Goal: Task Accomplishment & Management: Use online tool/utility

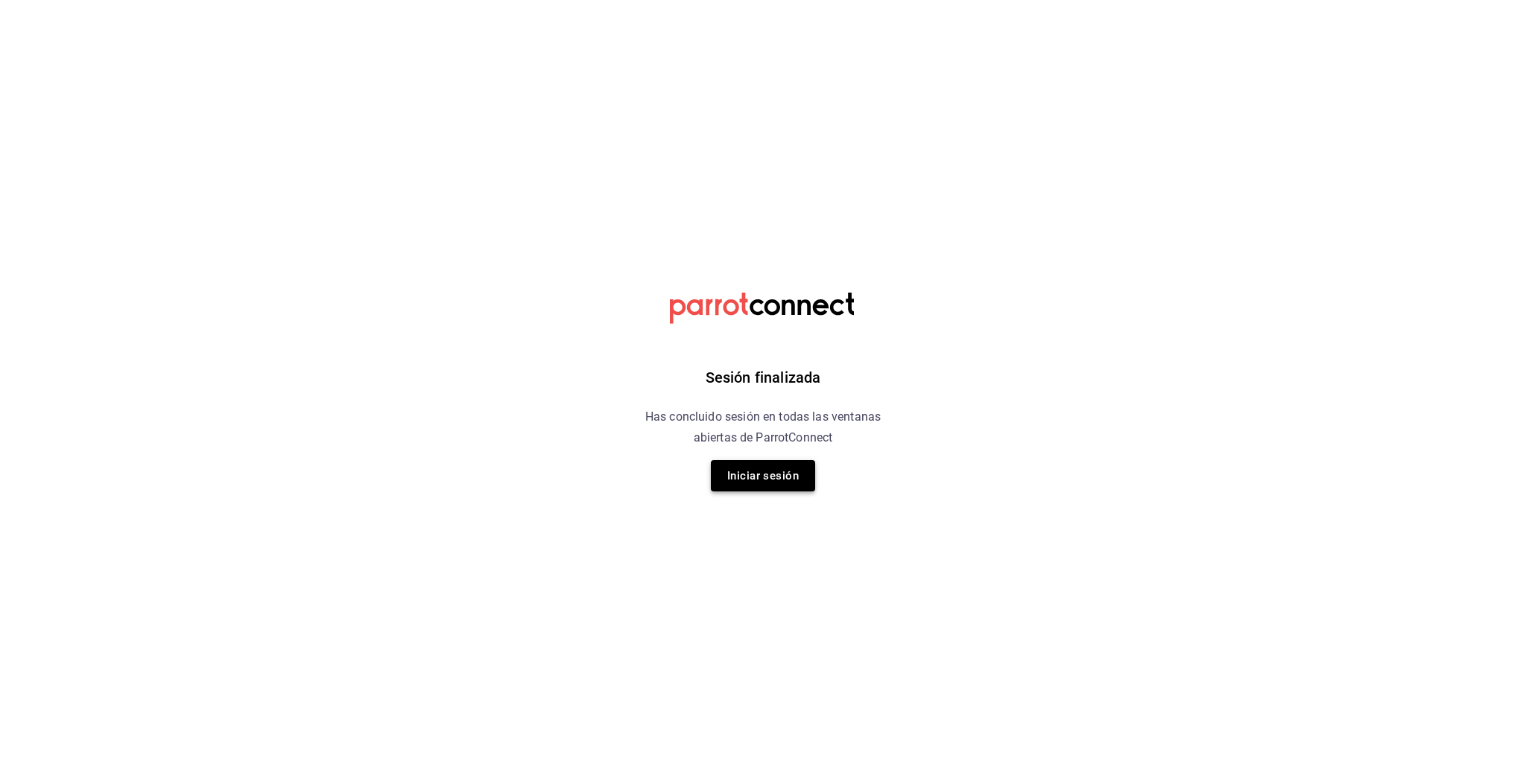
click at [765, 468] on button "Iniciar sesión" at bounding box center [763, 476] width 104 height 31
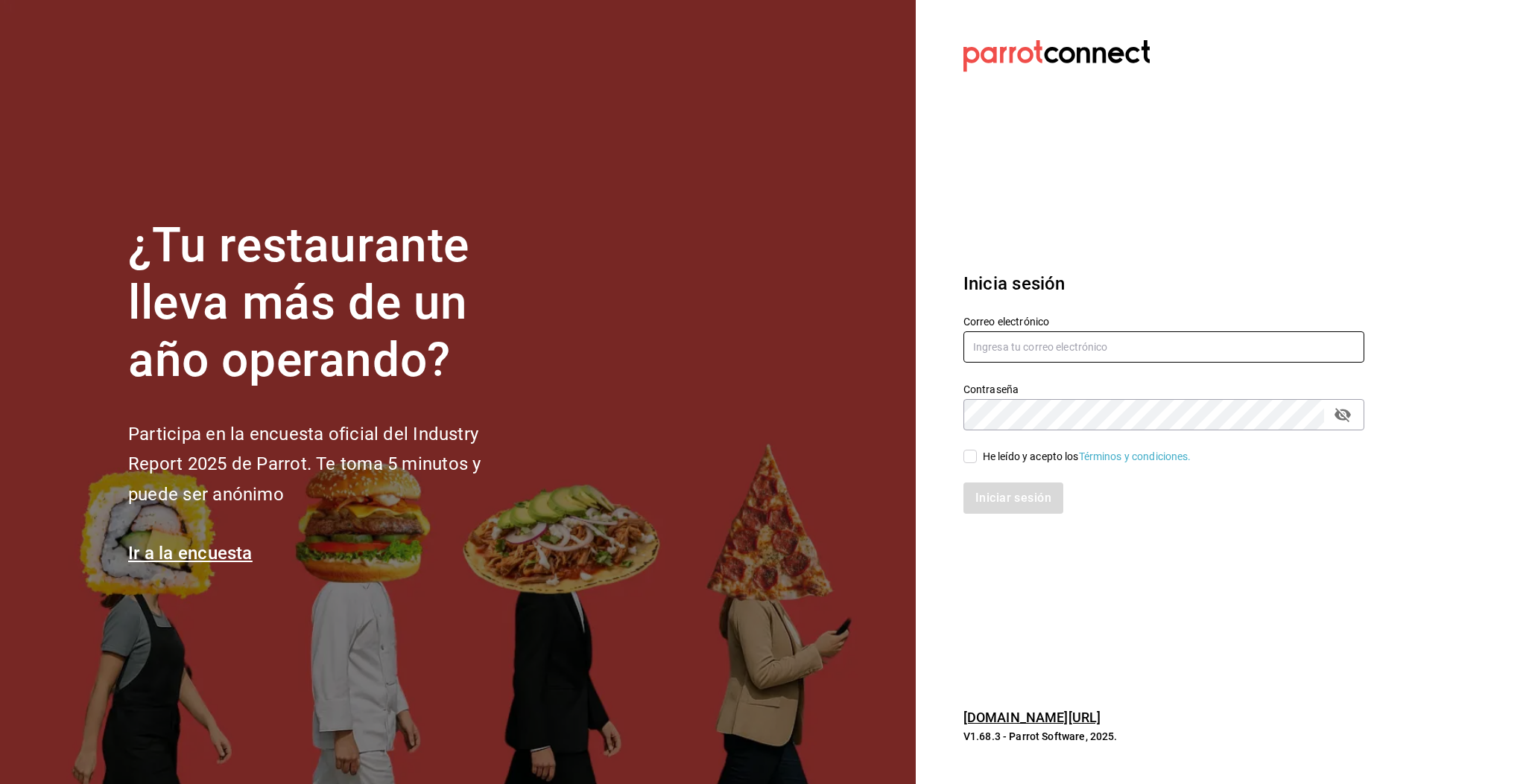
type input "multiuser@pickup.com"
click at [1051, 355] on input "multiuser@pickup.com" at bounding box center [1163, 347] width 401 height 31
click at [975, 465] on div "Iniciar sesión" at bounding box center [1155, 489] width 419 height 49
click at [975, 464] on div "Iniciar sesión" at bounding box center [1155, 489] width 419 height 49
click at [969, 464] on div "Correo electrónico multiuser@pickup.com Contraseña Contraseña He leído y acepto…" at bounding box center [1155, 405] width 419 height 216
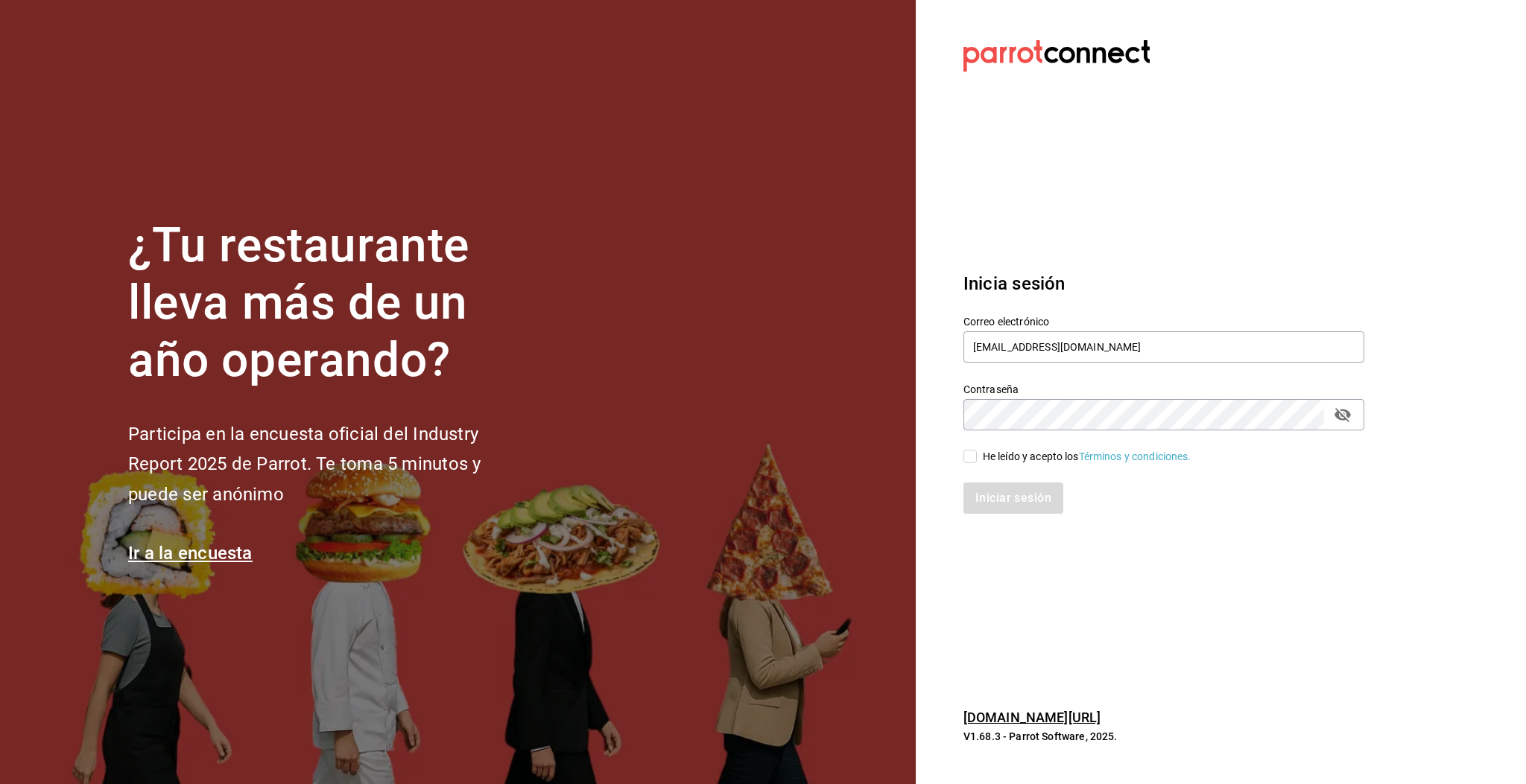
click at [969, 460] on div "Correo electrónico multiuser@pickup.com Contraseña Contraseña He leído y acepto…" at bounding box center [1155, 405] width 419 height 216
click at [969, 460] on input "He leído y acepto los Términos y condiciones." at bounding box center [969, 456] width 13 height 13
checkbox input "true"
click at [1028, 498] on button "Iniciar sesión" at bounding box center [1013, 498] width 102 height 31
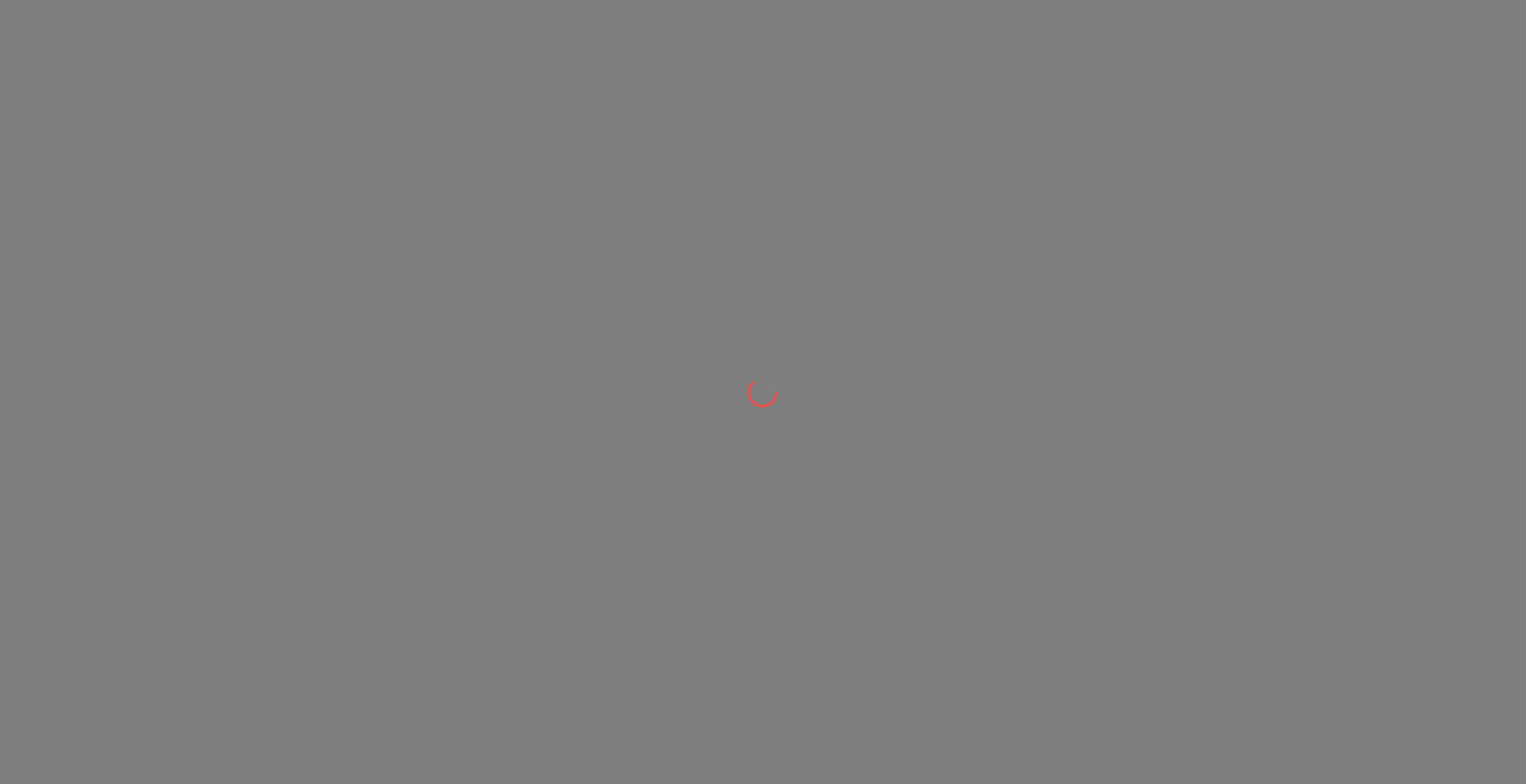
click at [1028, 498] on div at bounding box center [763, 392] width 1526 height 784
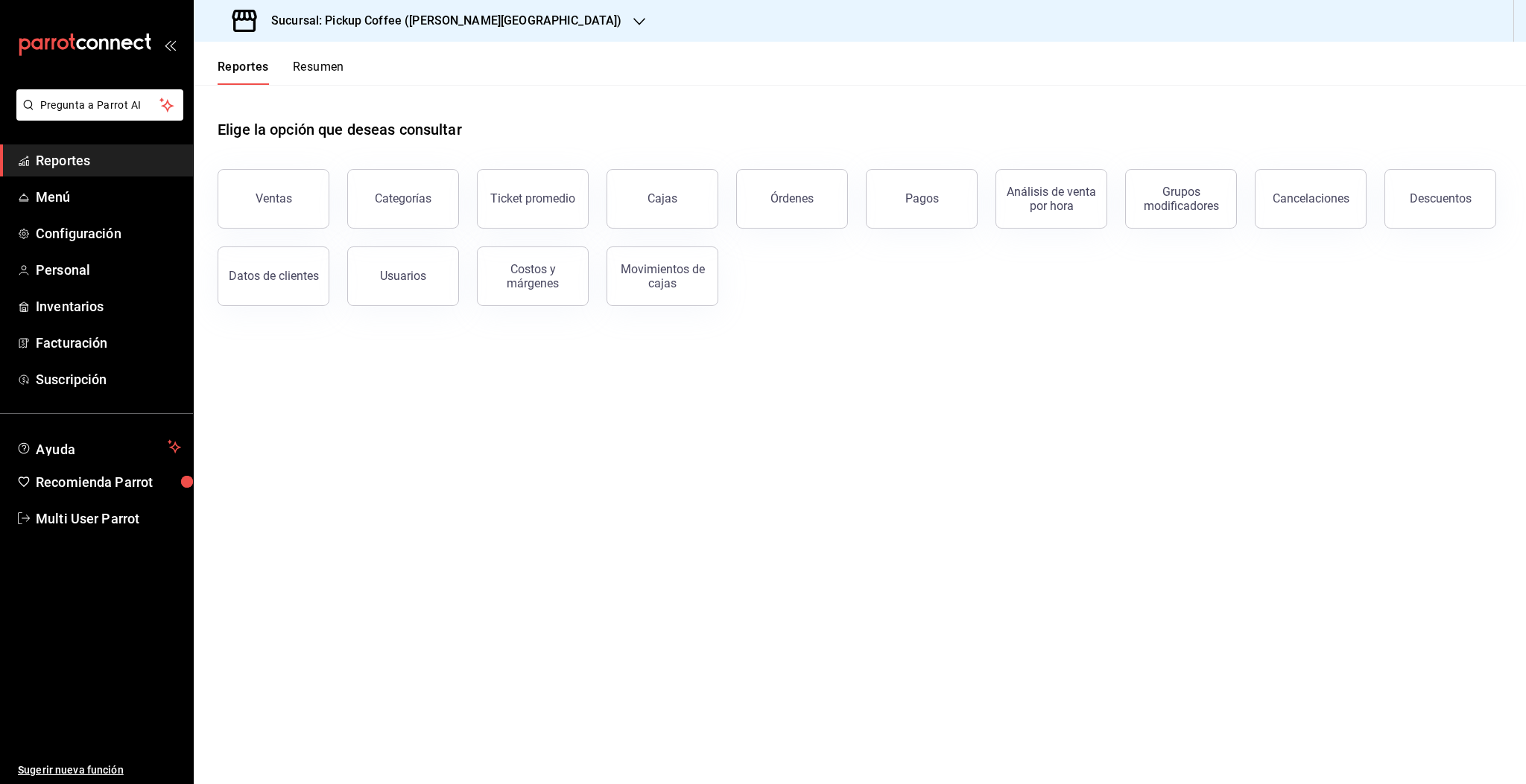
click at [494, 19] on div "Sucursal: Pickup Coffee ([PERSON_NAME][GEOGRAPHIC_DATA])" at bounding box center [428, 20] width 446 height 42
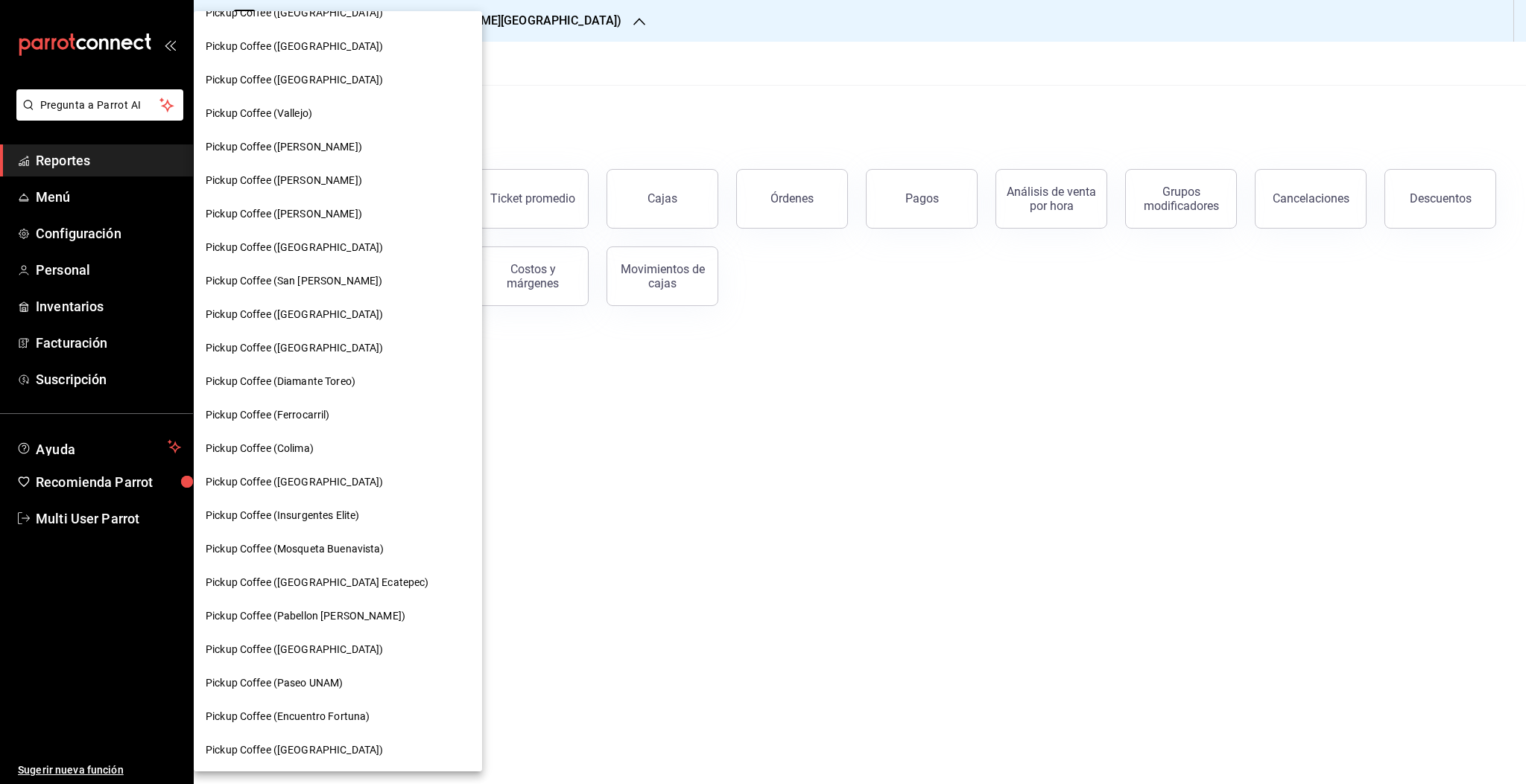
scroll to position [457, 0]
click at [376, 615] on span "Pickup Coffee (Pabellon [PERSON_NAME])" at bounding box center [306, 616] width 200 height 16
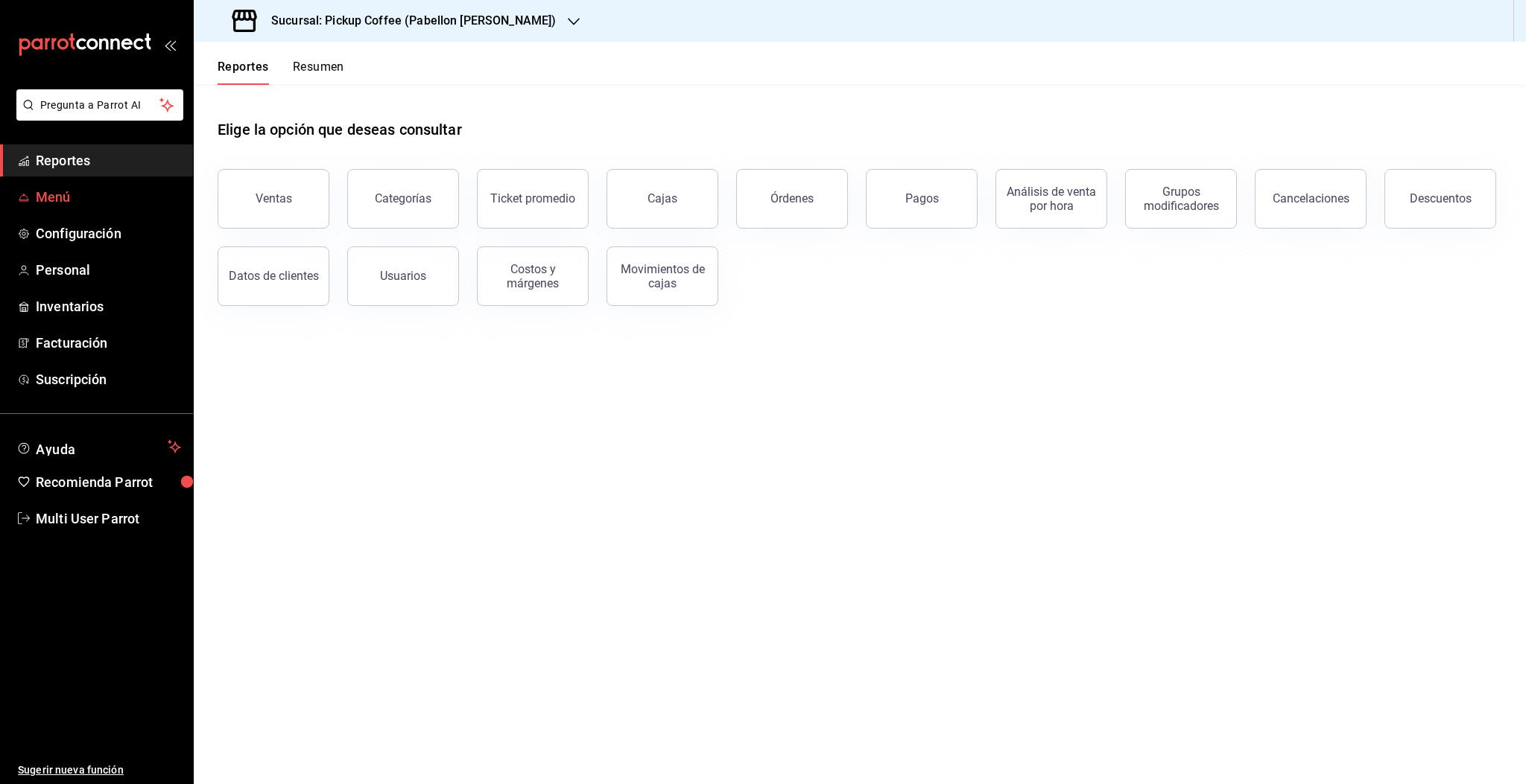
click at [44, 205] on span "Menú" at bounding box center [108, 197] width 145 height 20
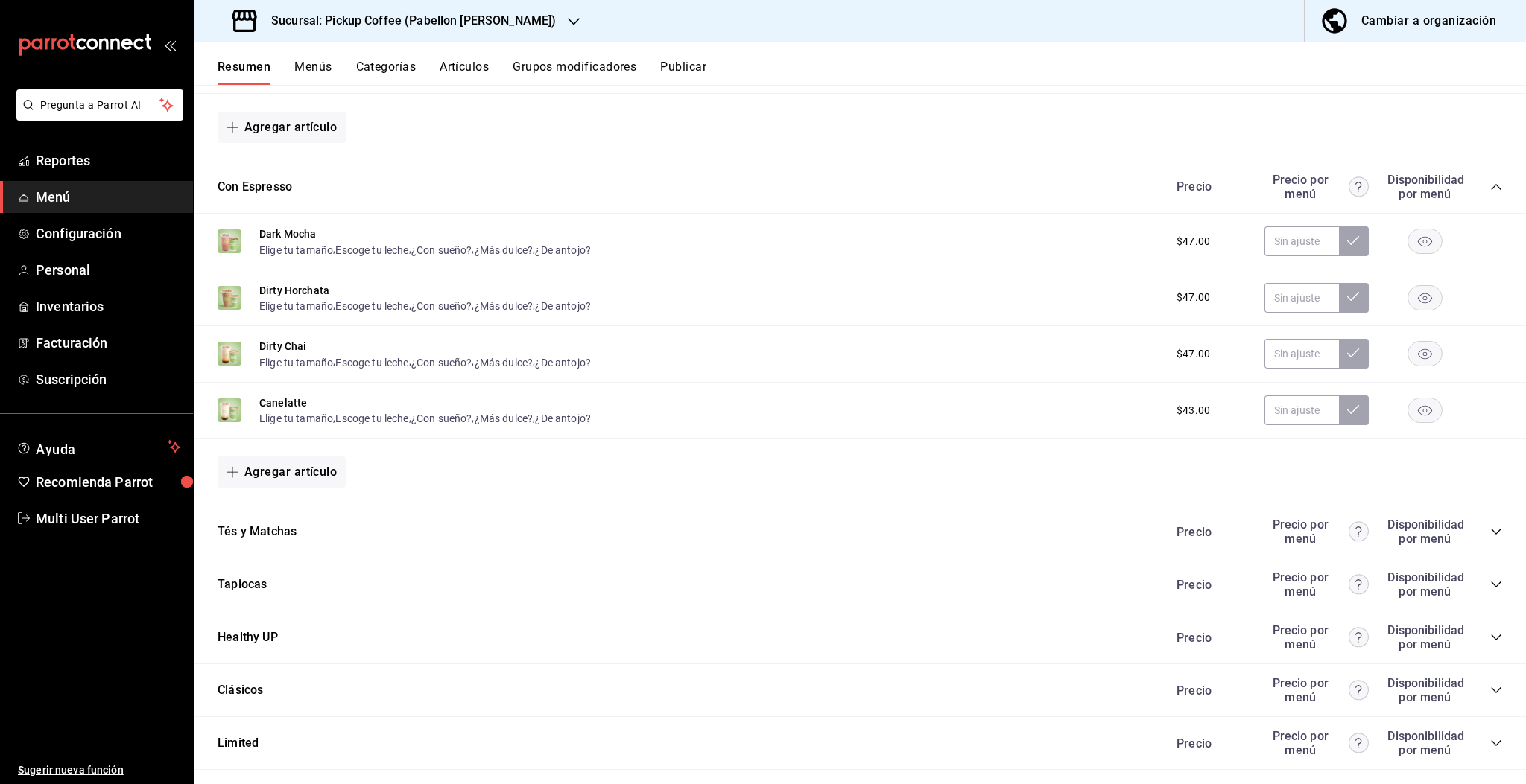
scroll to position [1057, 0]
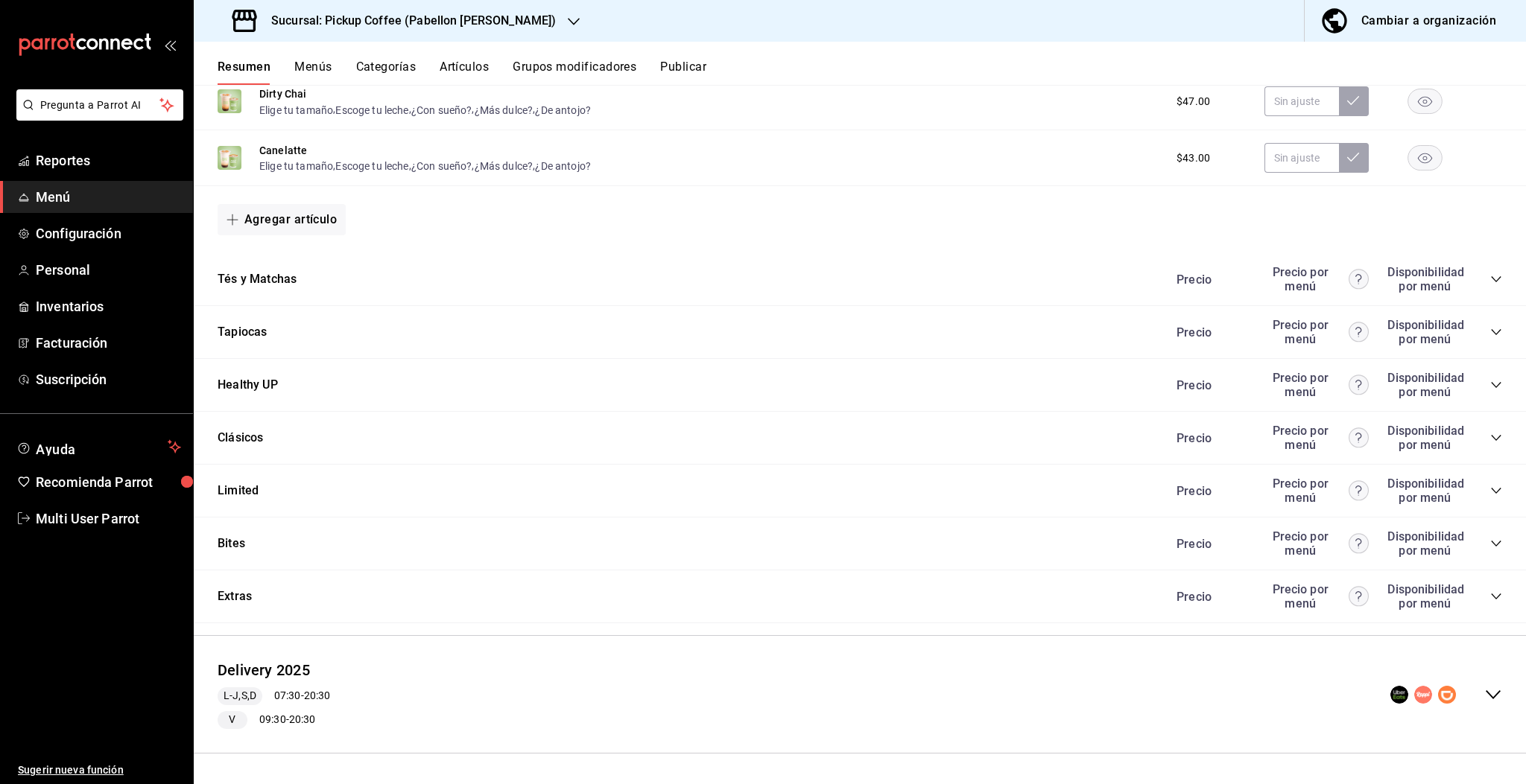
click at [1484, 691] on icon "collapse-menu-row" at bounding box center [1493, 694] width 18 height 18
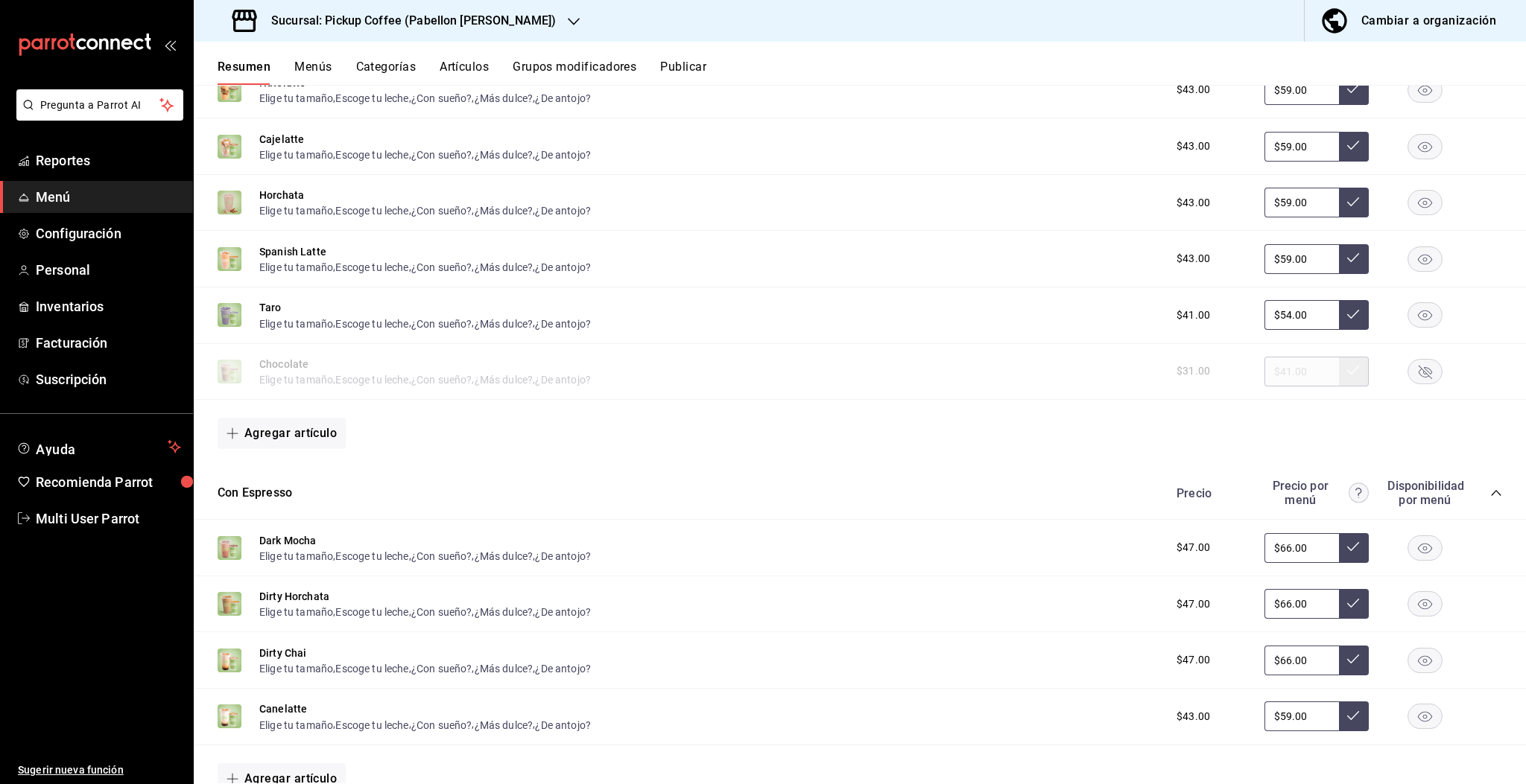
scroll to position [2392, 0]
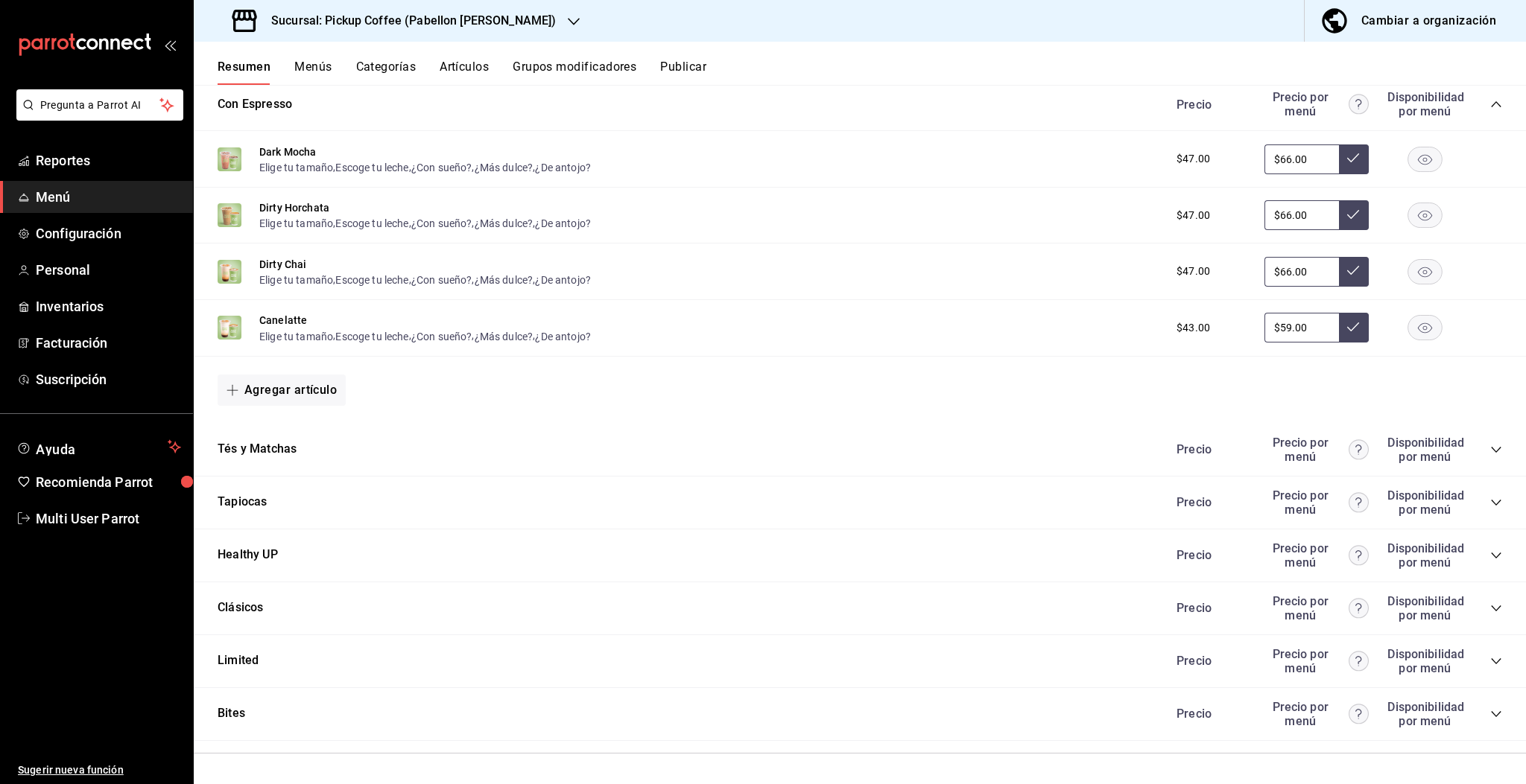
click at [1490, 712] on icon "collapse-category-row" at bounding box center [1495, 714] width 12 height 12
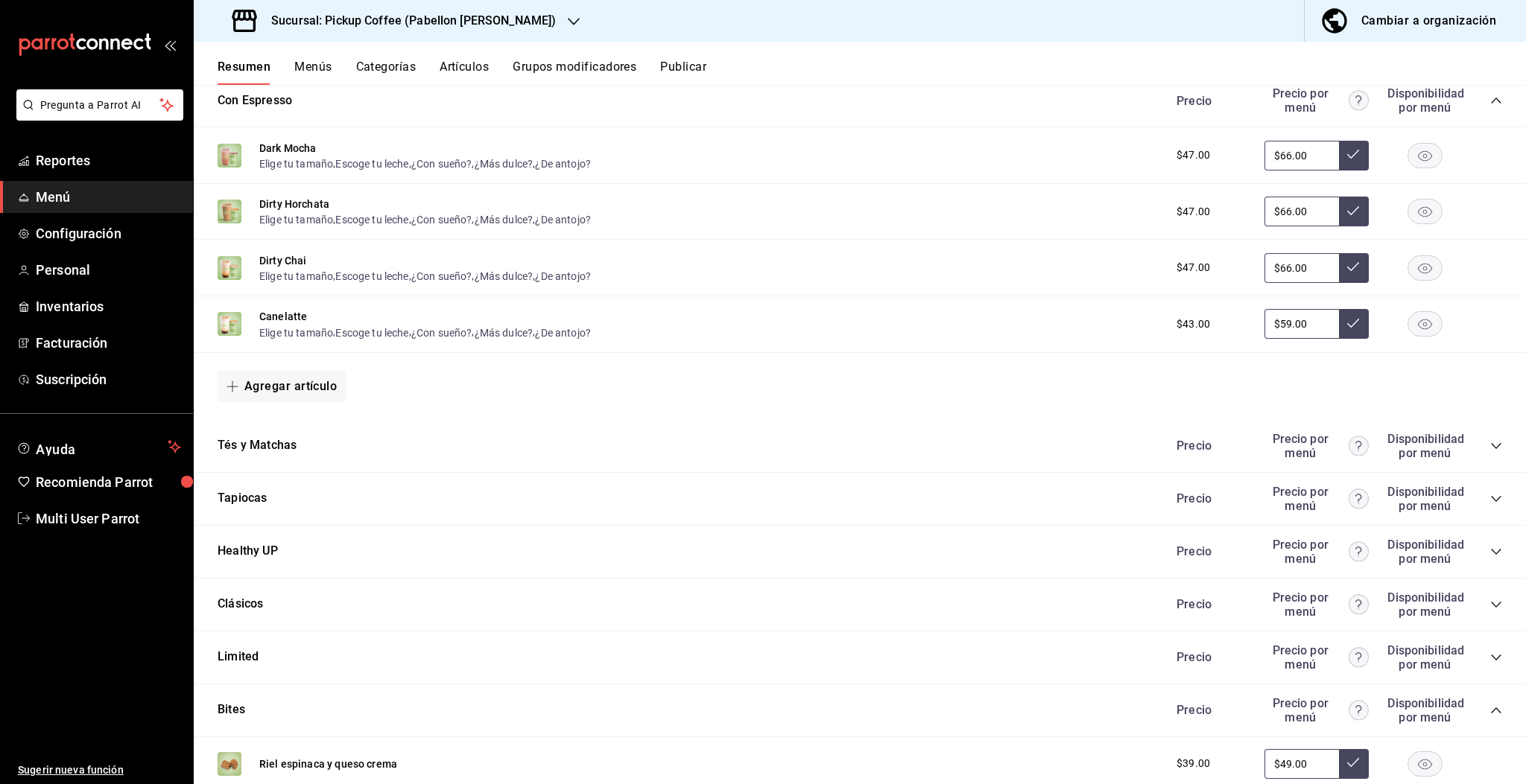
scroll to position [2949, 0]
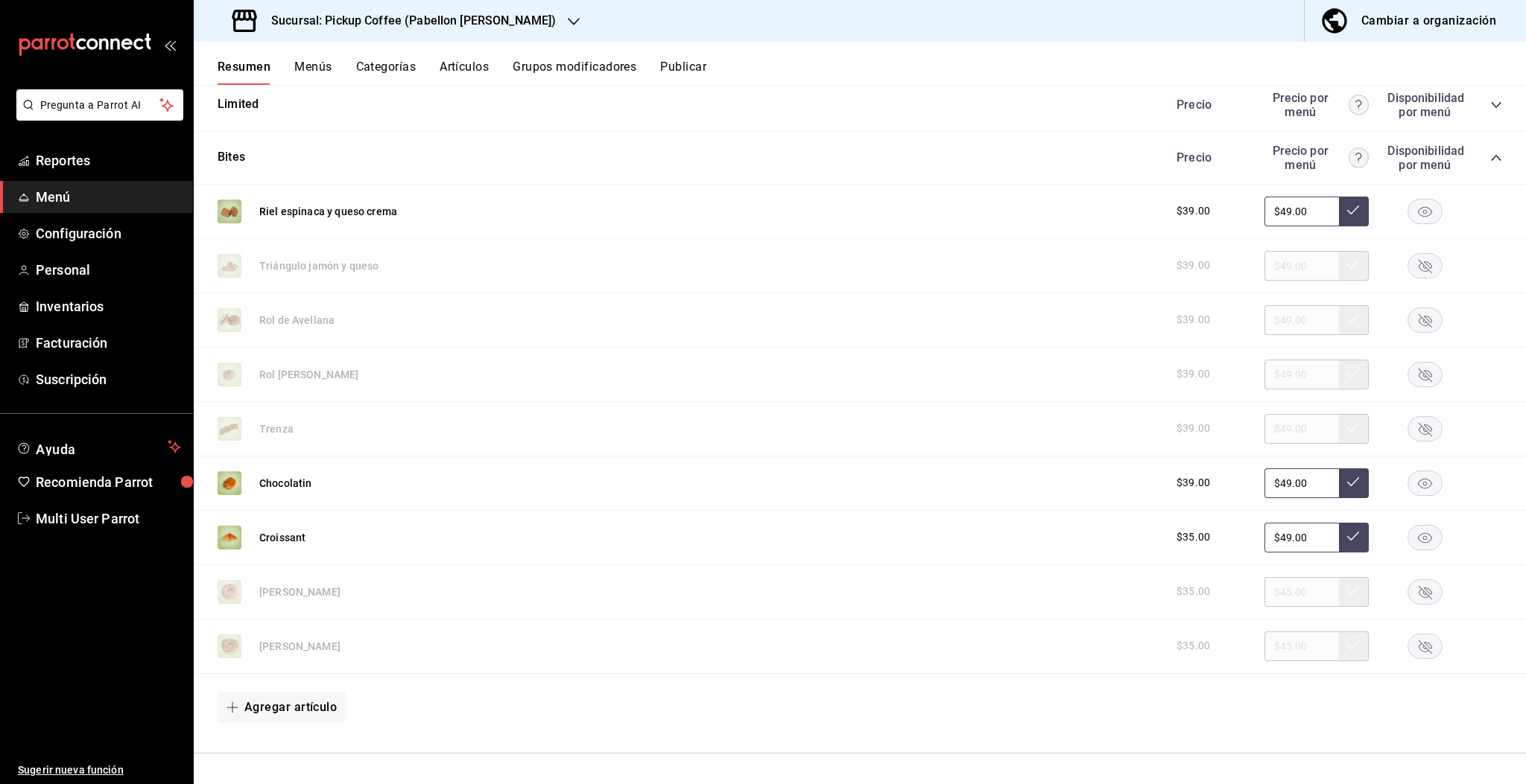
click at [1408, 264] on rect "button" at bounding box center [1425, 265] width 35 height 24
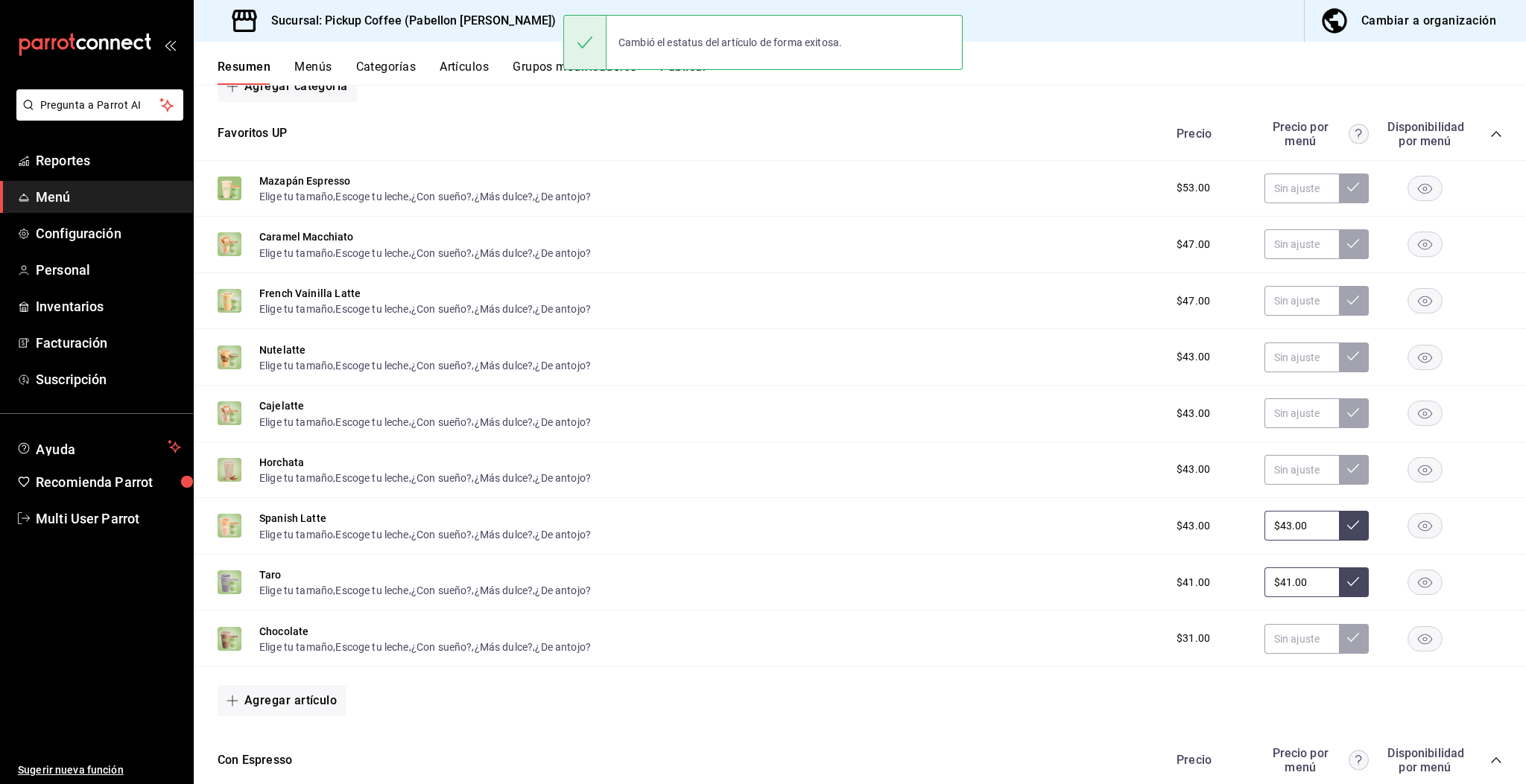
scroll to position [0, 0]
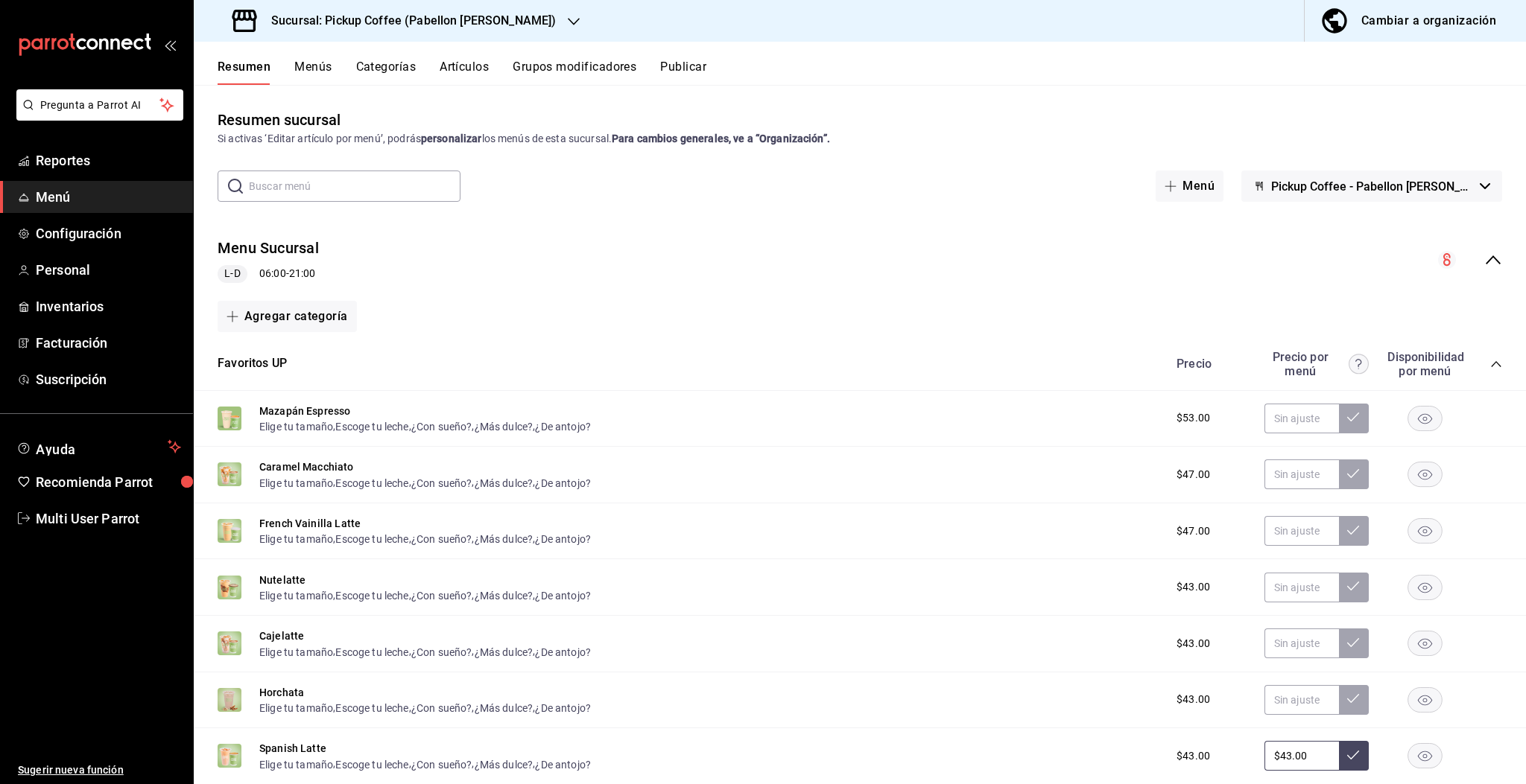
click at [1484, 259] on icon "collapse-menu-row" at bounding box center [1493, 260] width 18 height 18
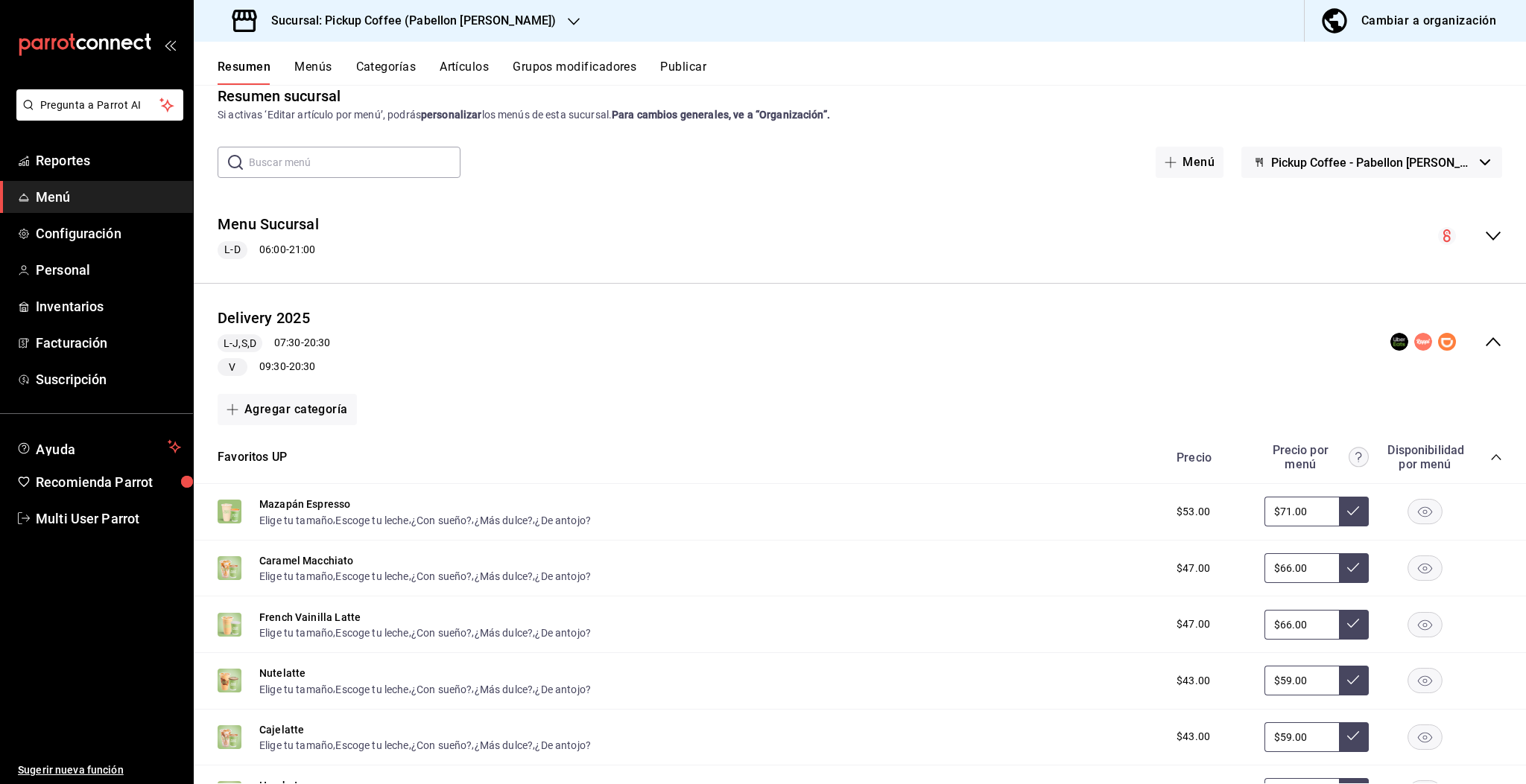
scroll to position [21, 0]
click at [698, 72] on button "Publicar" at bounding box center [683, 72] width 46 height 25
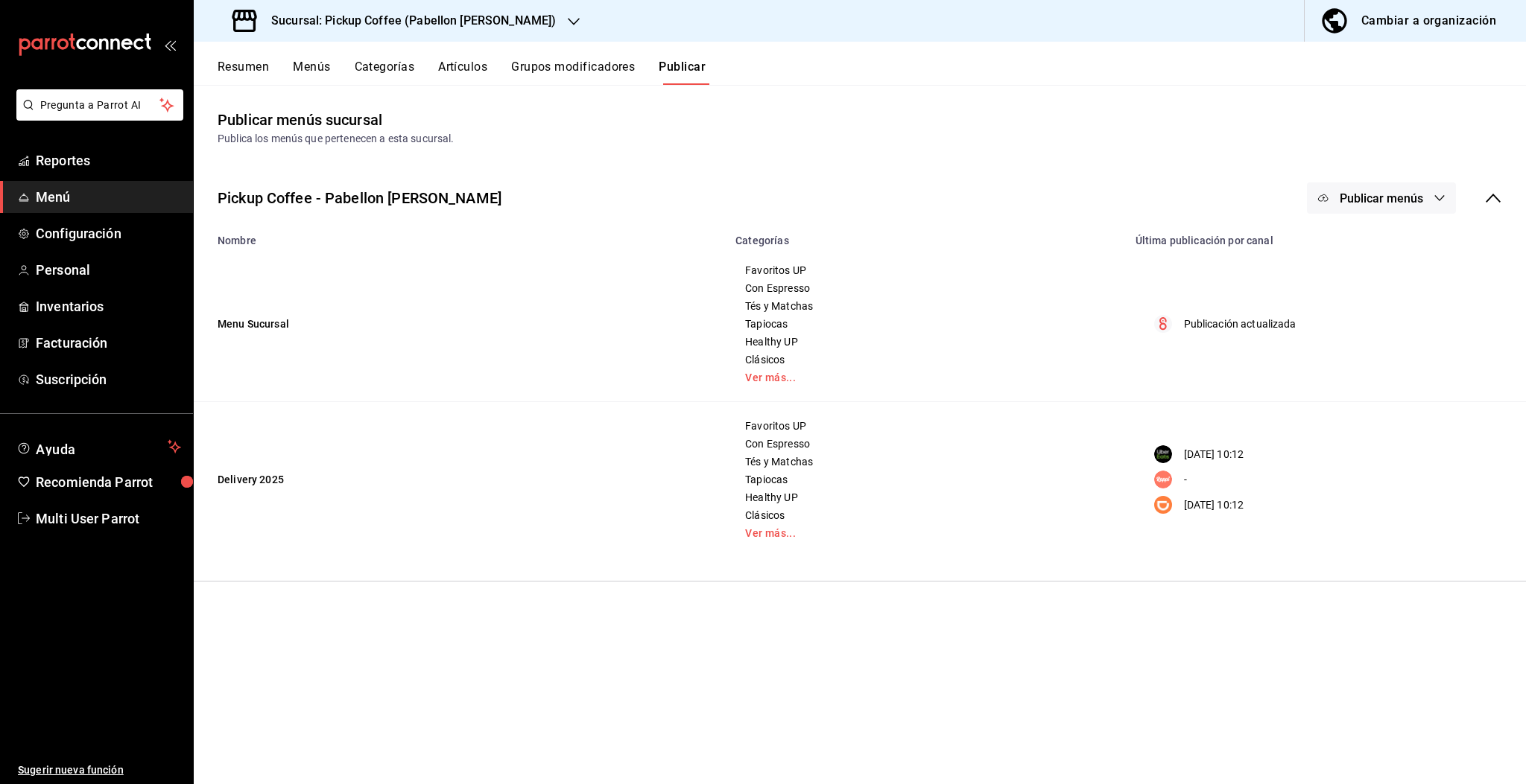
click at [1395, 205] on button "Publicar menús" at bounding box center [1380, 198] width 149 height 31
click at [1424, 270] on li "Uber Eats" at bounding box center [1382, 288] width 137 height 42
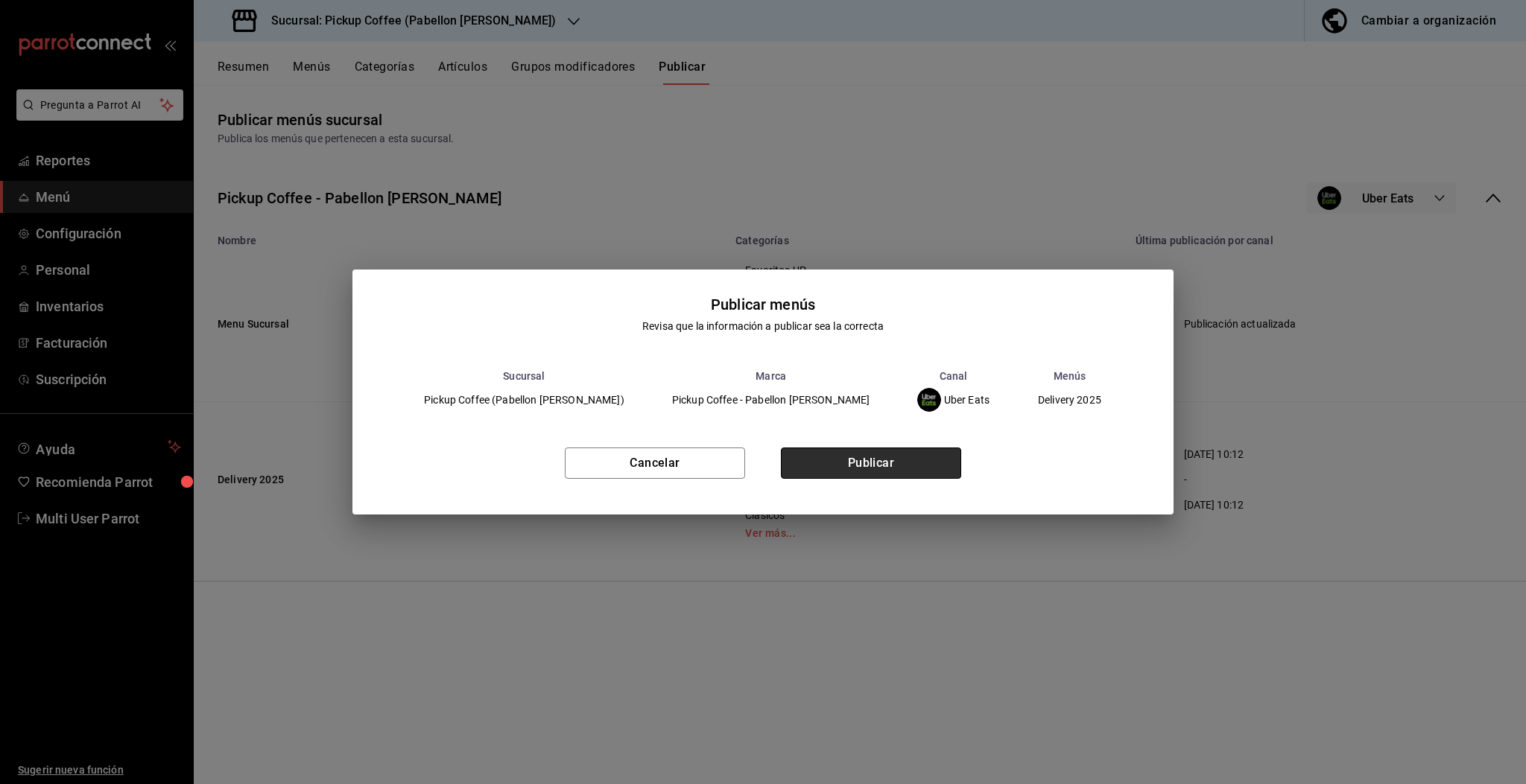
click at [902, 460] on button "Publicar" at bounding box center [871, 464] width 180 height 31
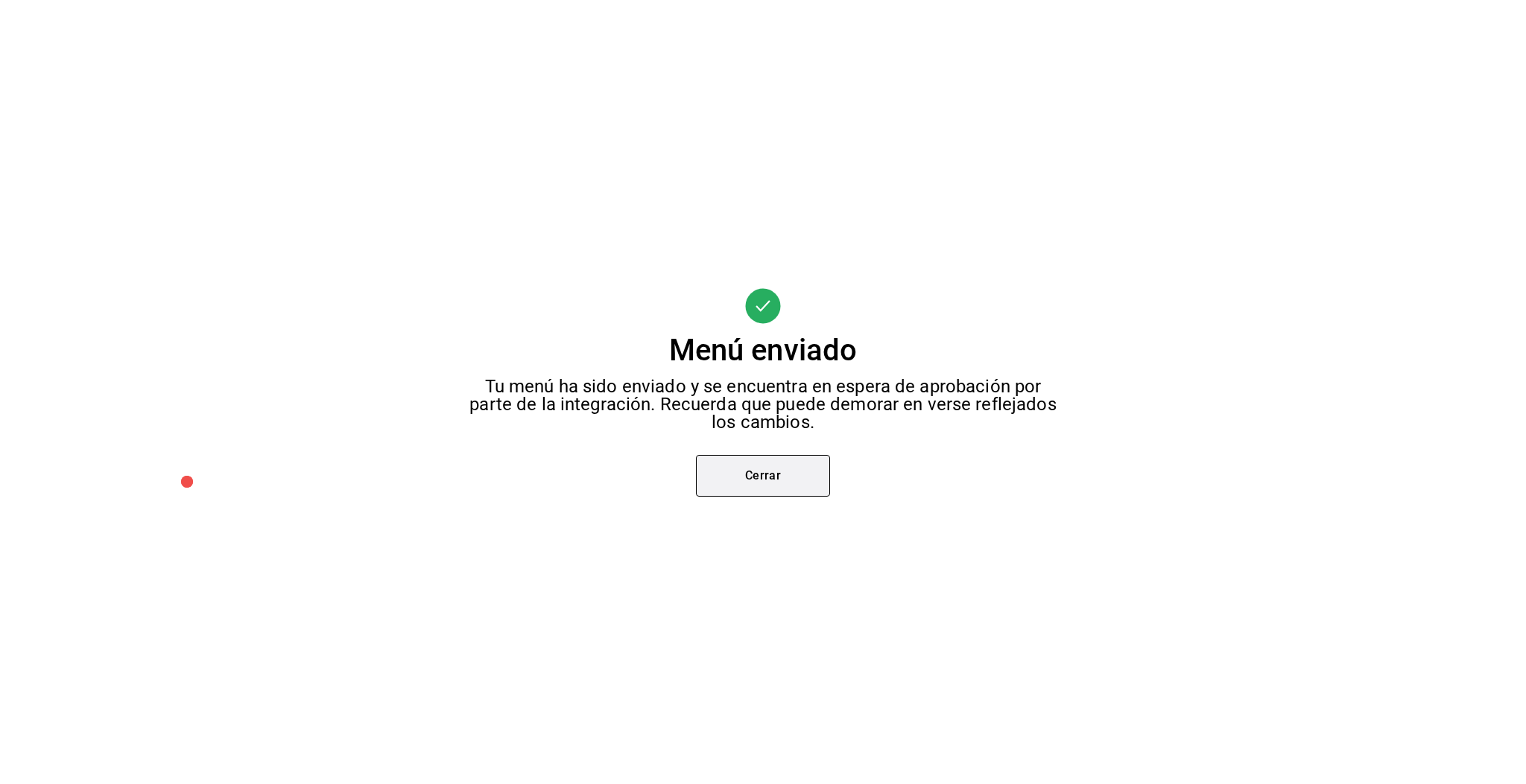
click at [806, 467] on button "Cerrar" at bounding box center [763, 475] width 134 height 42
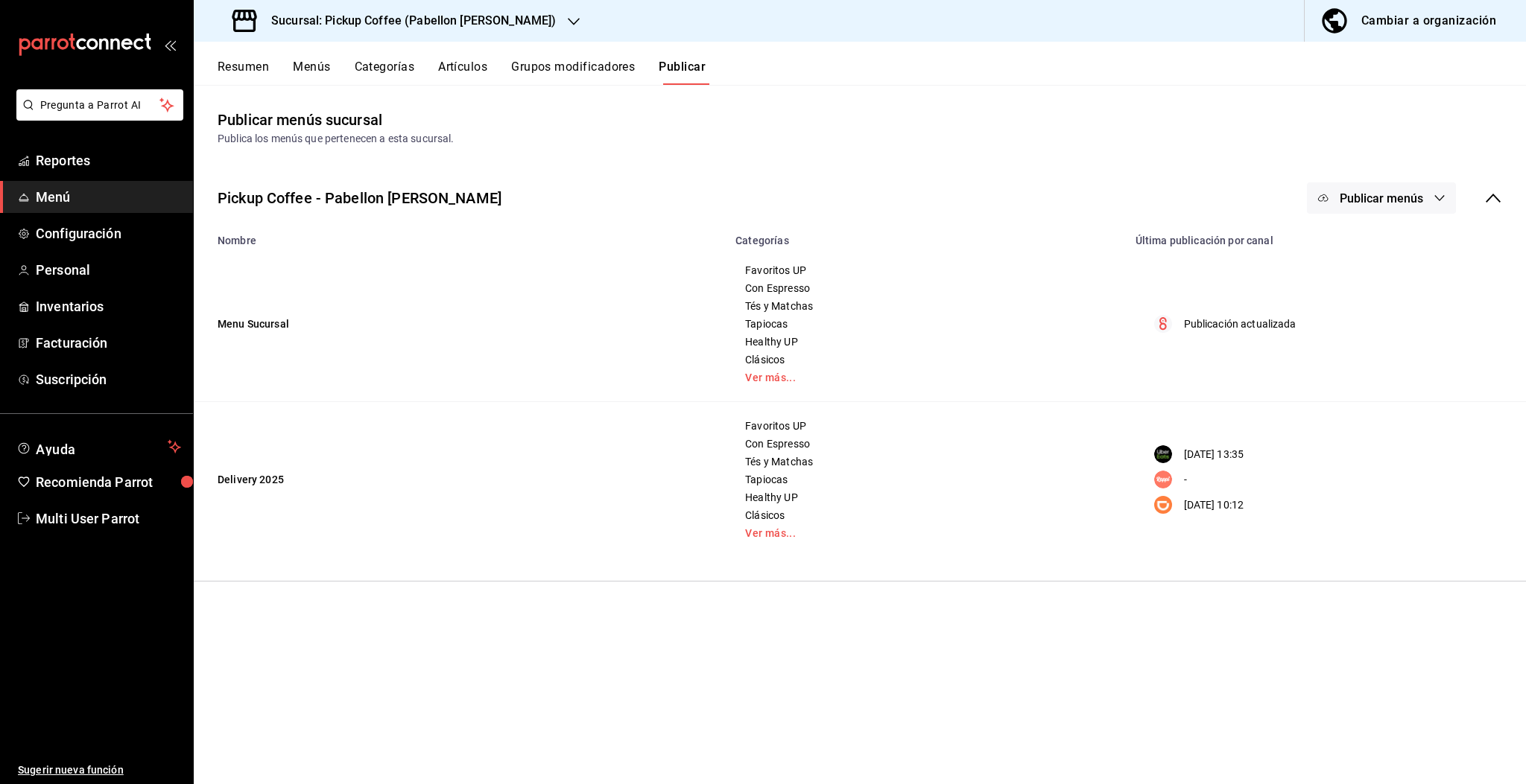
click at [1421, 192] on span "Publicar menús" at bounding box center [1381, 198] width 83 height 14
click at [1385, 364] on span "DiDi Food" at bounding box center [1402, 372] width 72 height 16
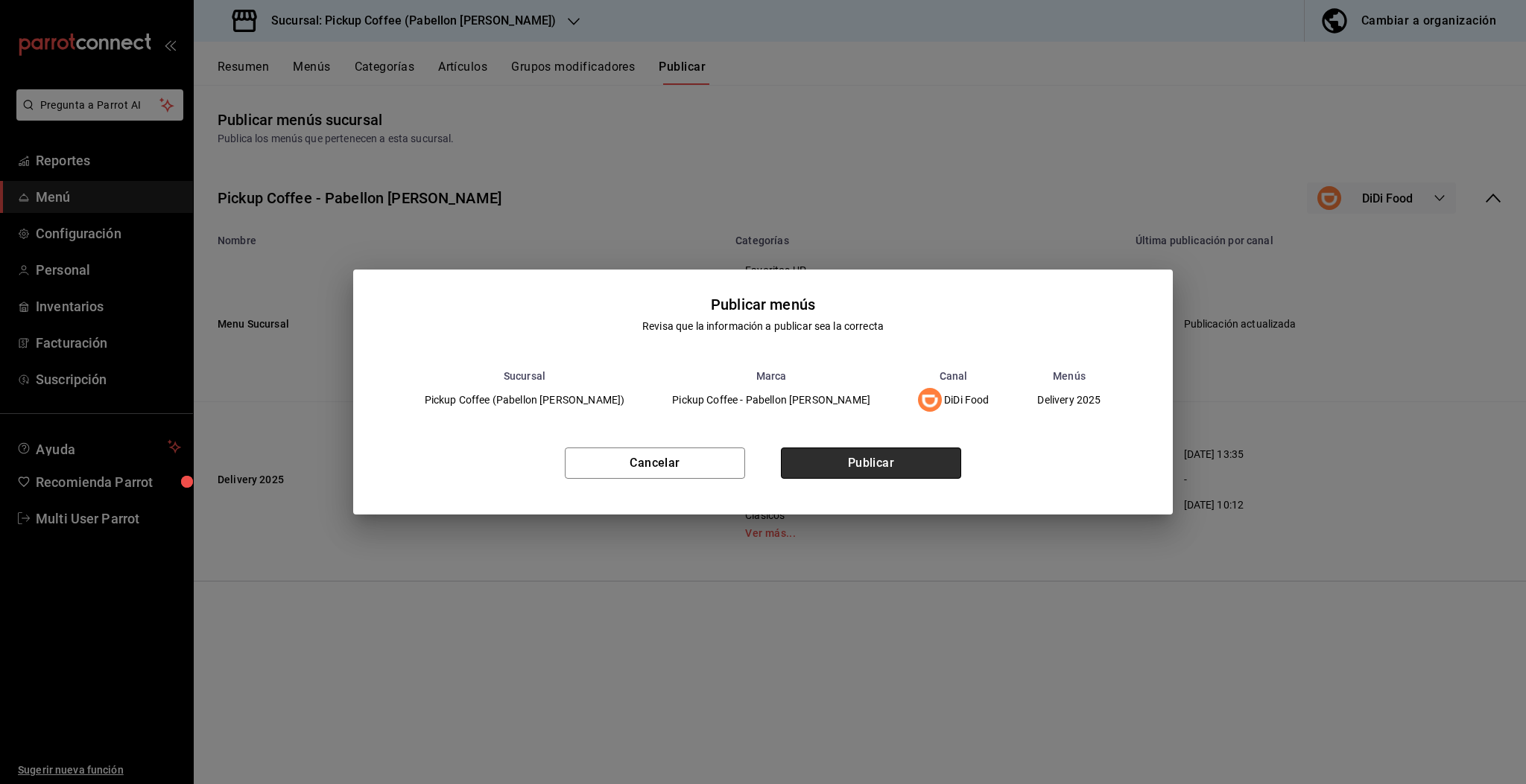
click at [899, 454] on button "Publicar" at bounding box center [871, 464] width 180 height 31
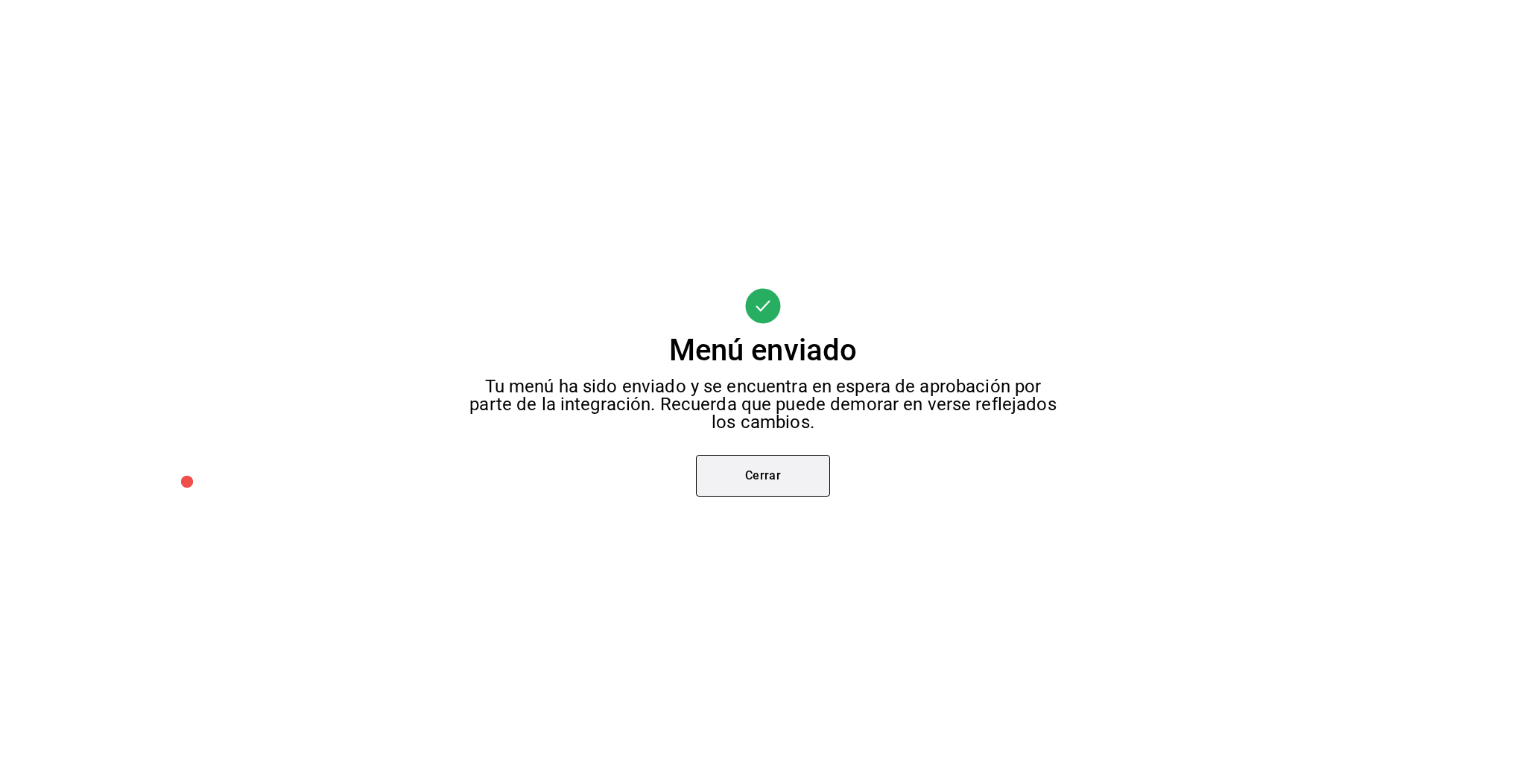
click at [767, 472] on button "Cerrar" at bounding box center [763, 475] width 134 height 42
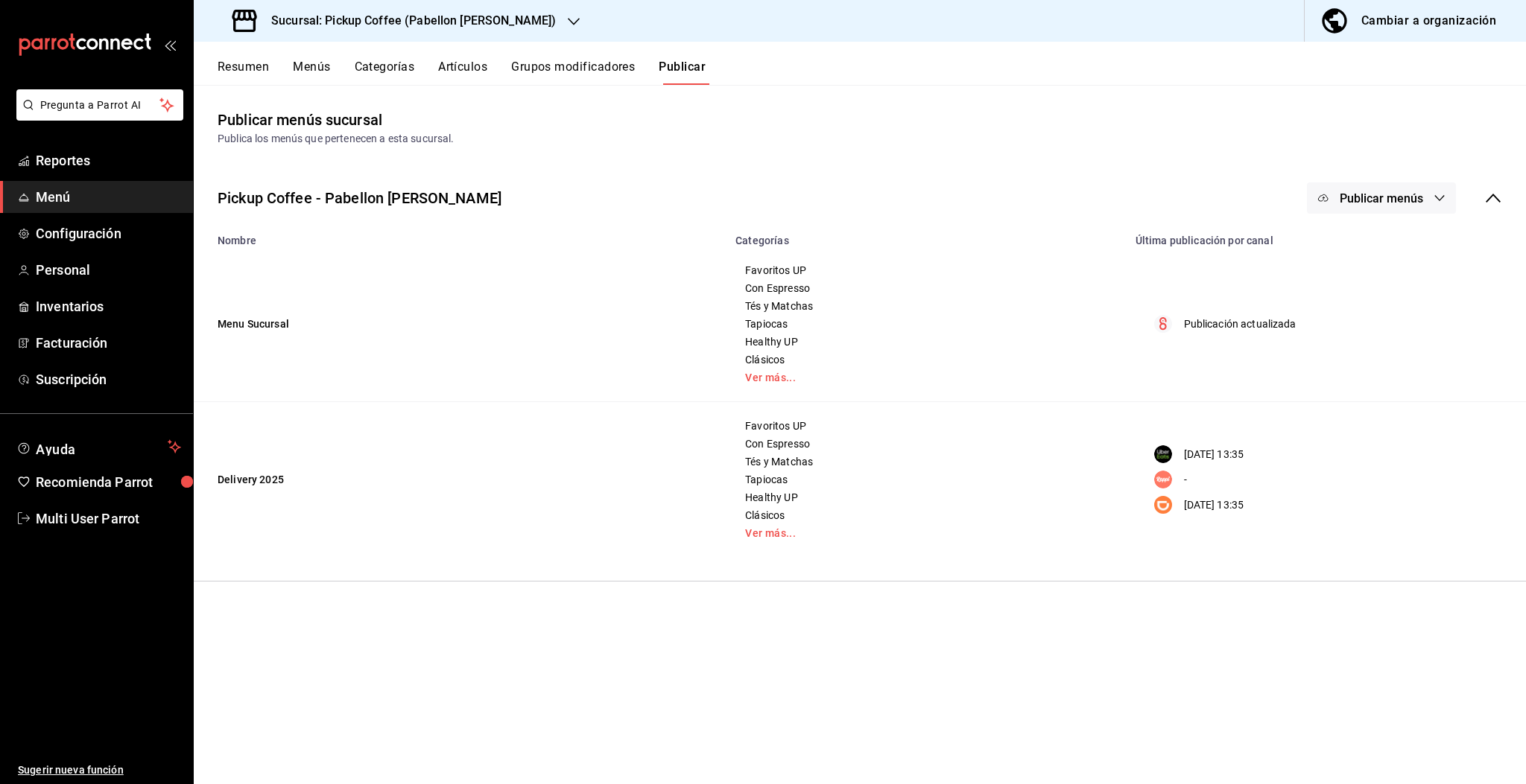
click at [513, 28] on h3 "Sucursal: Pickup Coffee (Pabellon [PERSON_NAME])" at bounding box center [407, 20] width 297 height 18
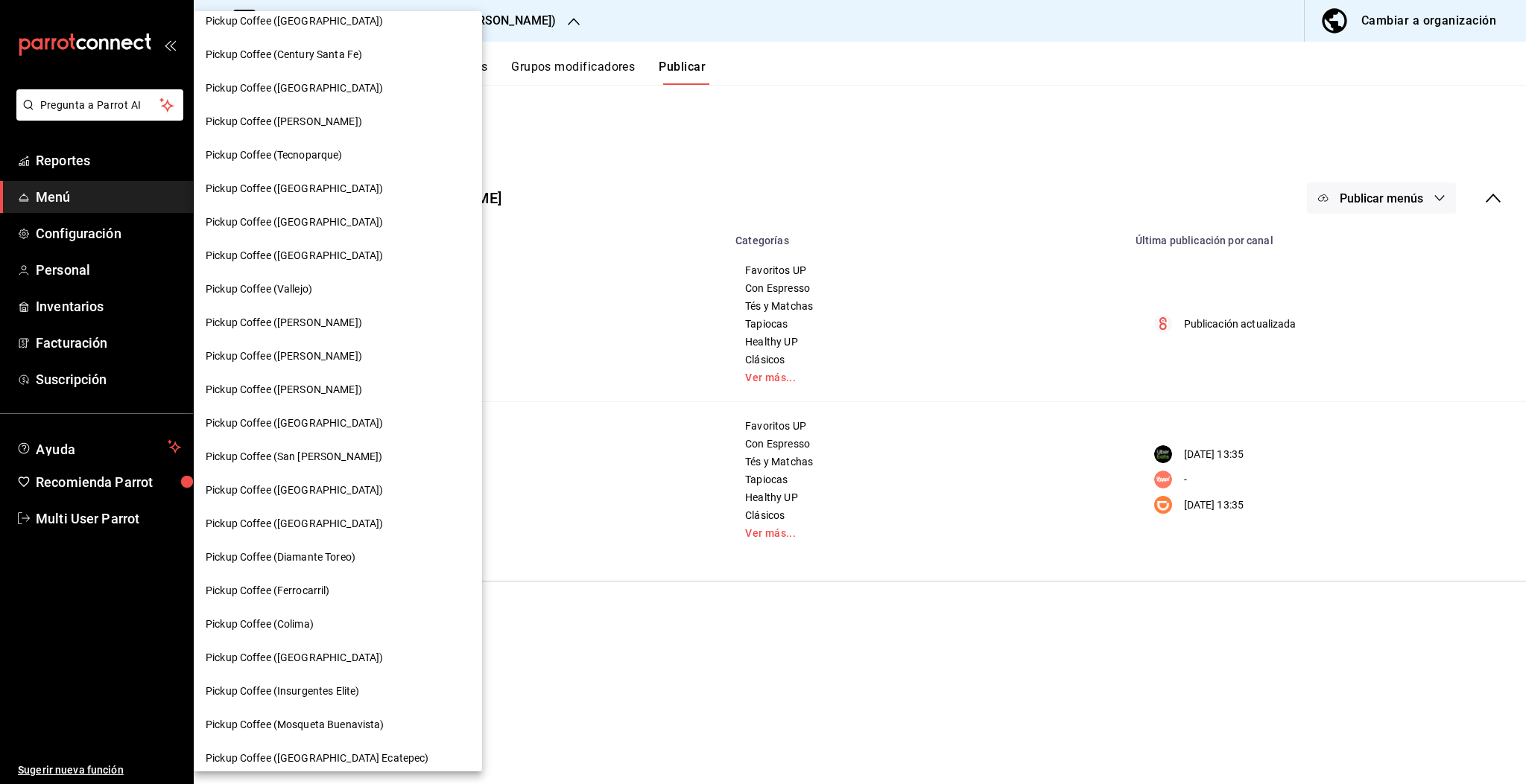
scroll to position [282, 0]
click at [302, 587] on span "Pickup Coffee (Ferrocarril)" at bounding box center [268, 590] width 124 height 16
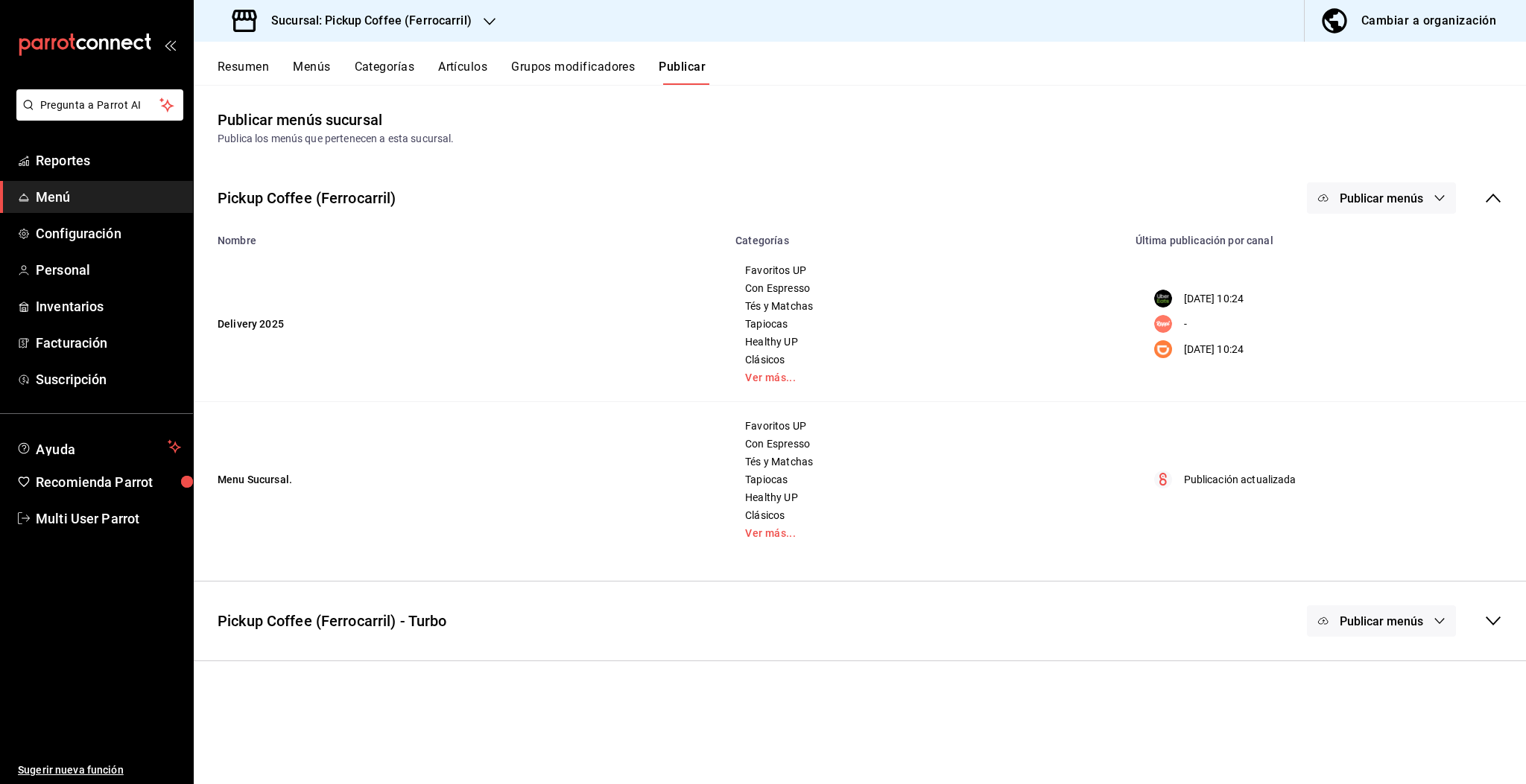
click at [255, 60] on button "Resumen" at bounding box center [243, 72] width 51 height 25
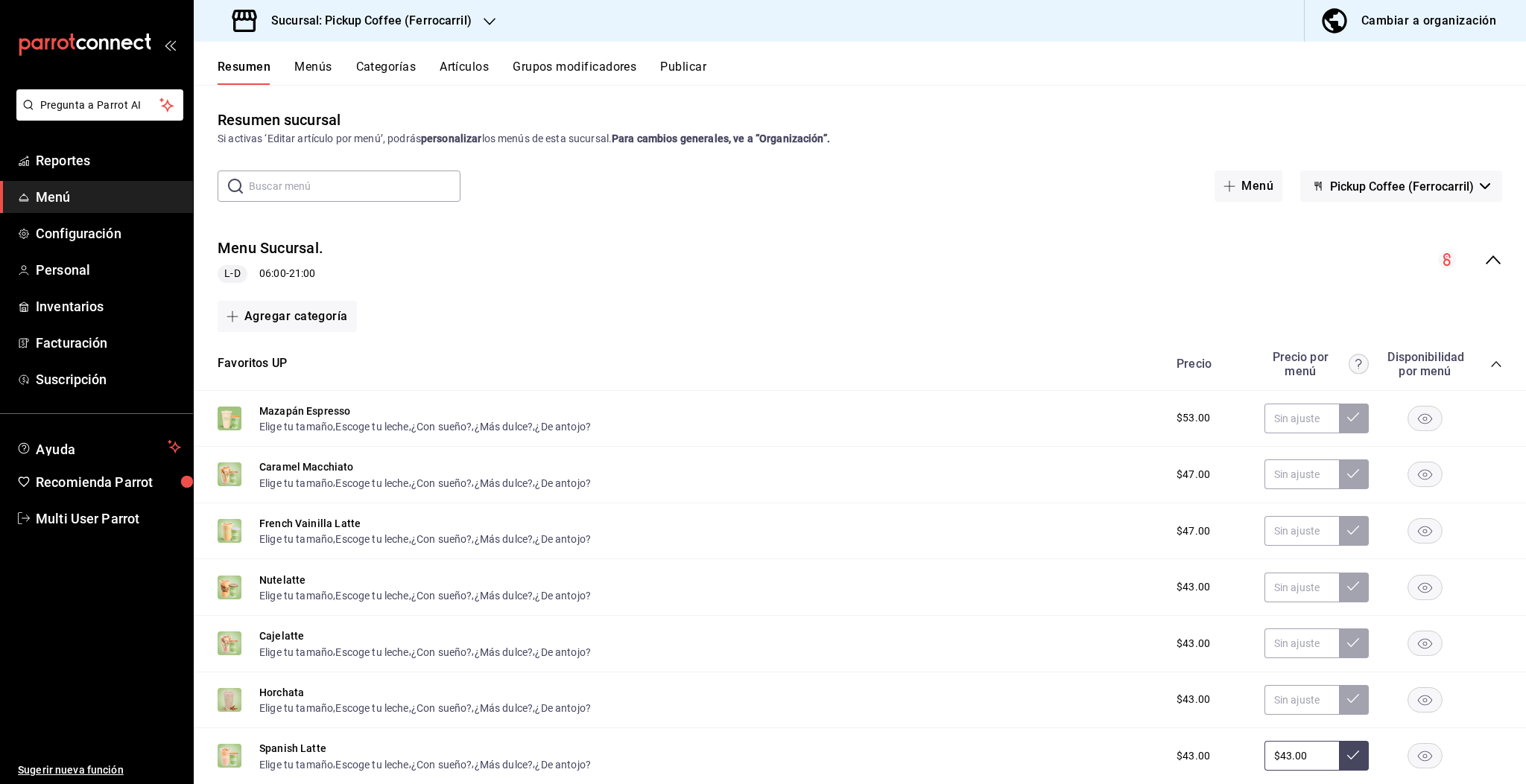
click at [1484, 253] on icon "collapse-menu-row" at bounding box center [1493, 260] width 18 height 18
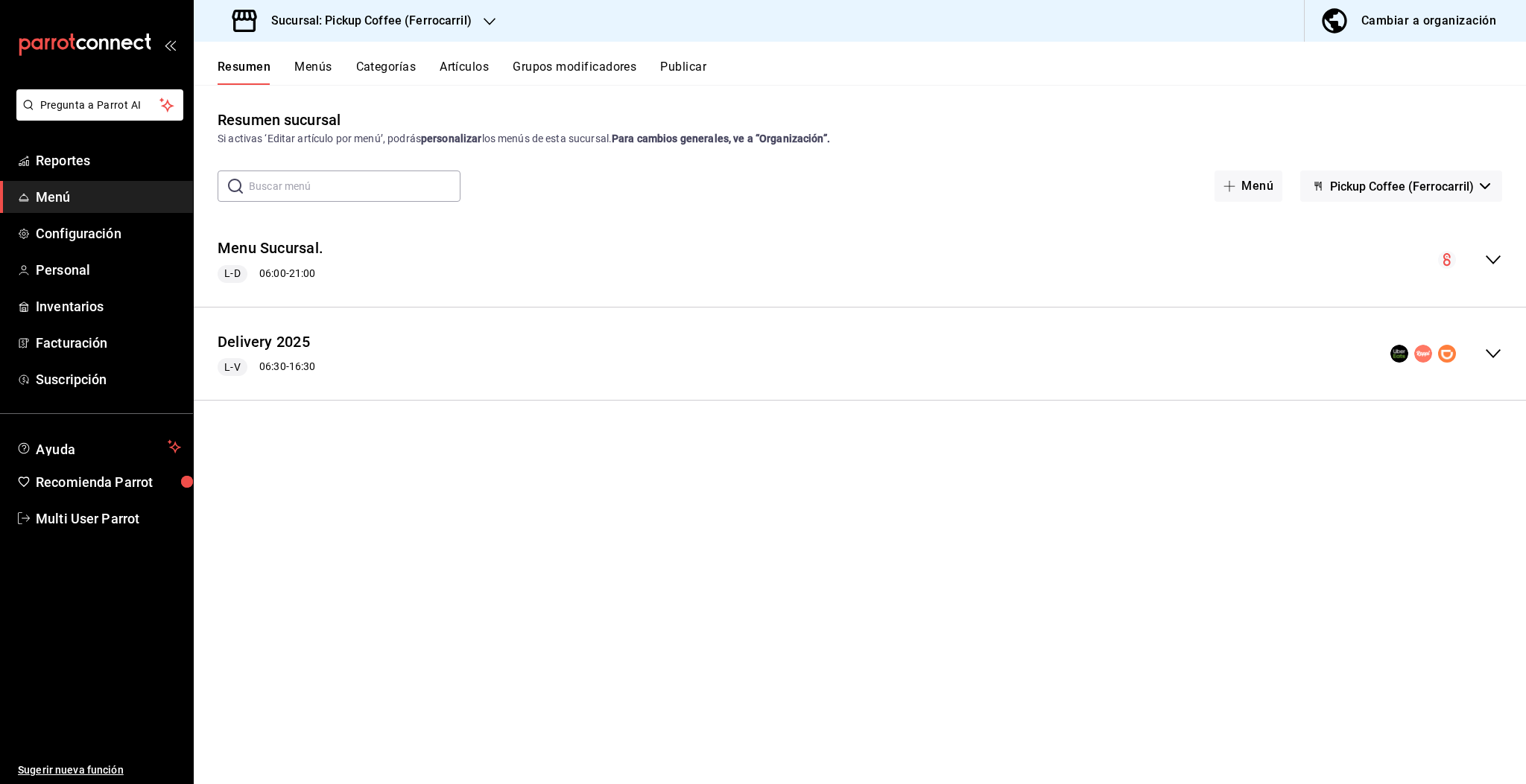
click at [1495, 349] on icon "collapse-menu-row" at bounding box center [1493, 353] width 18 height 18
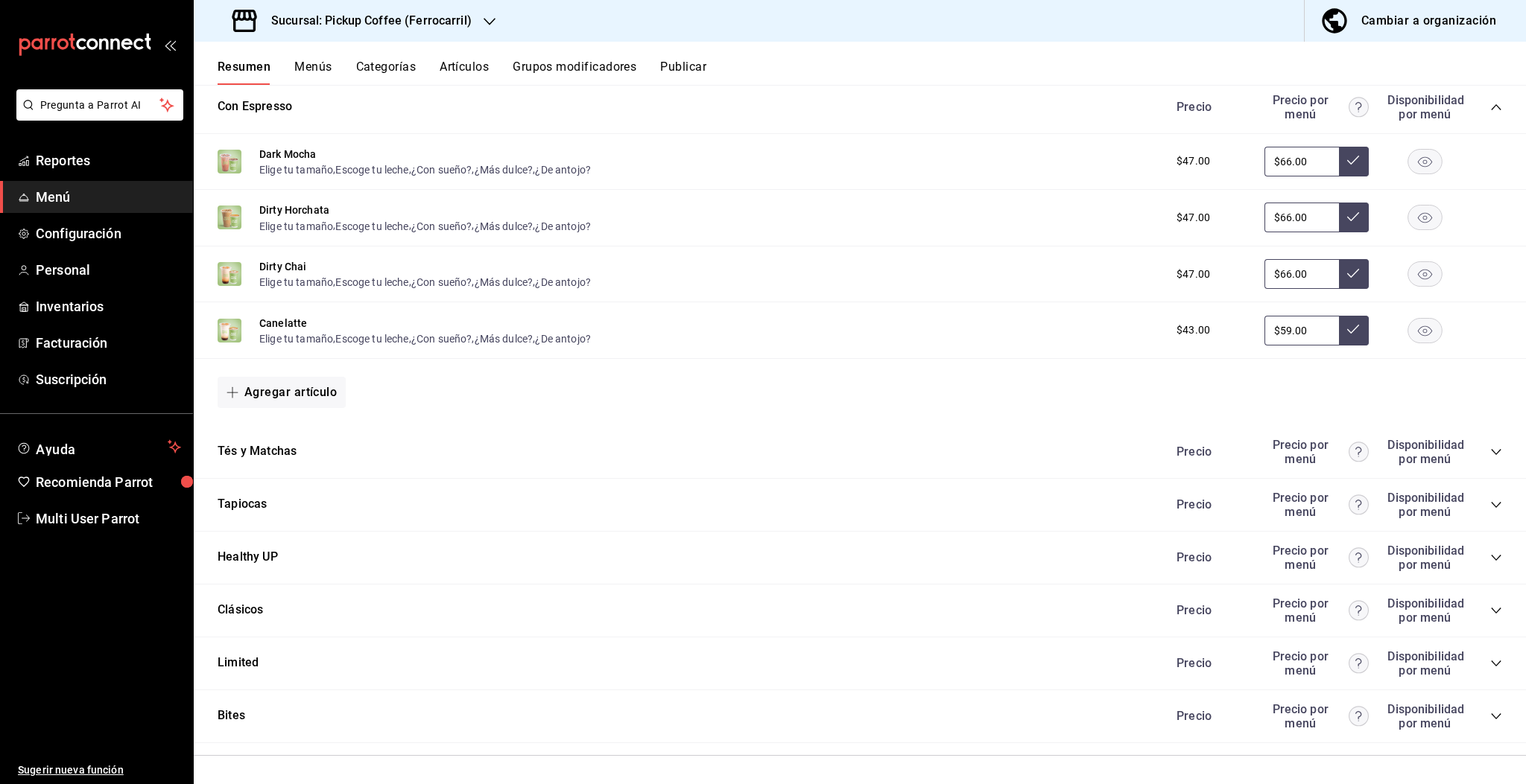
scroll to position [981, 0]
click at [1490, 714] on icon "collapse-category-row" at bounding box center [1495, 714] width 12 height 12
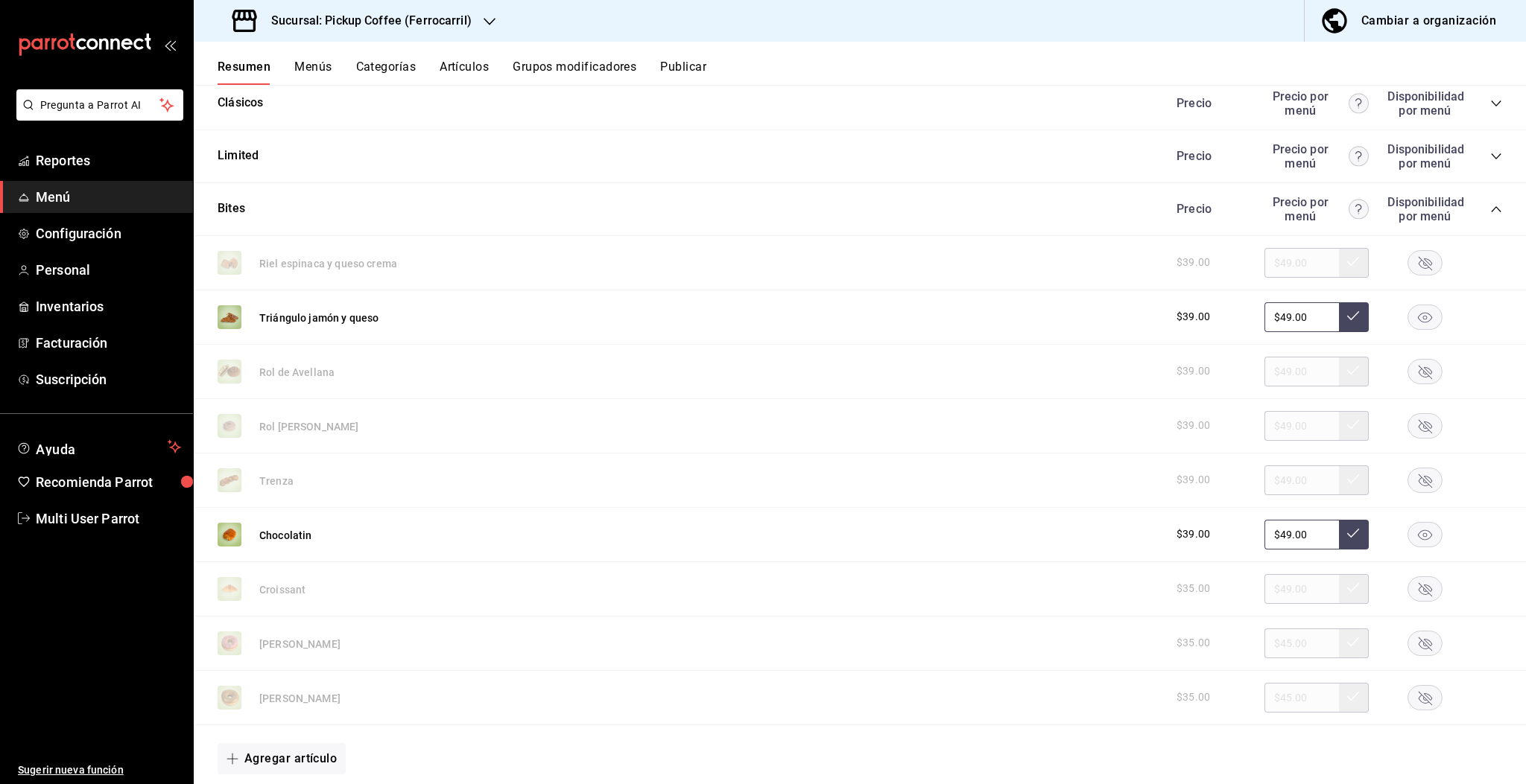
scroll to position [1538, 0]
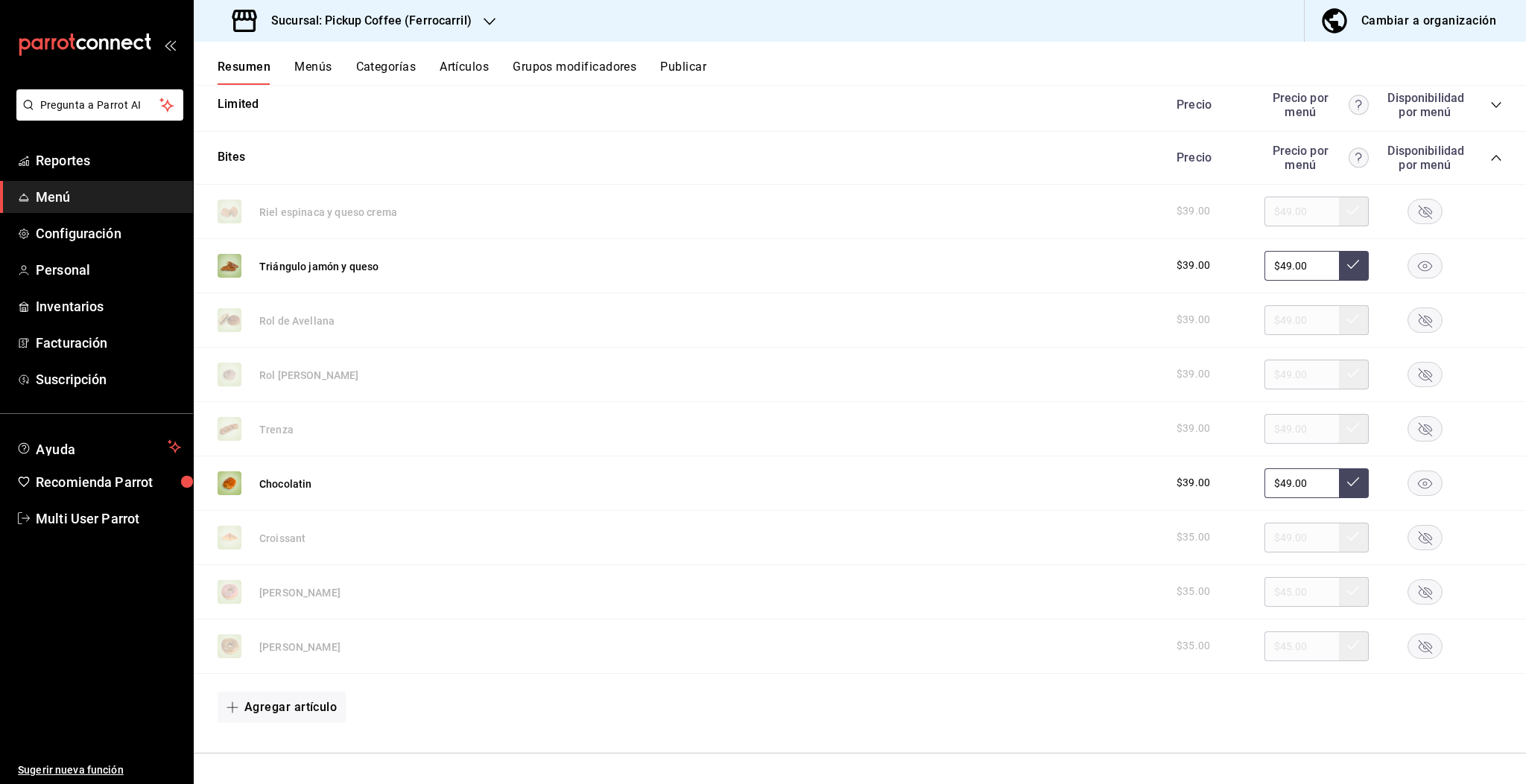
click at [1408, 481] on rect "button" at bounding box center [1425, 483] width 35 height 24
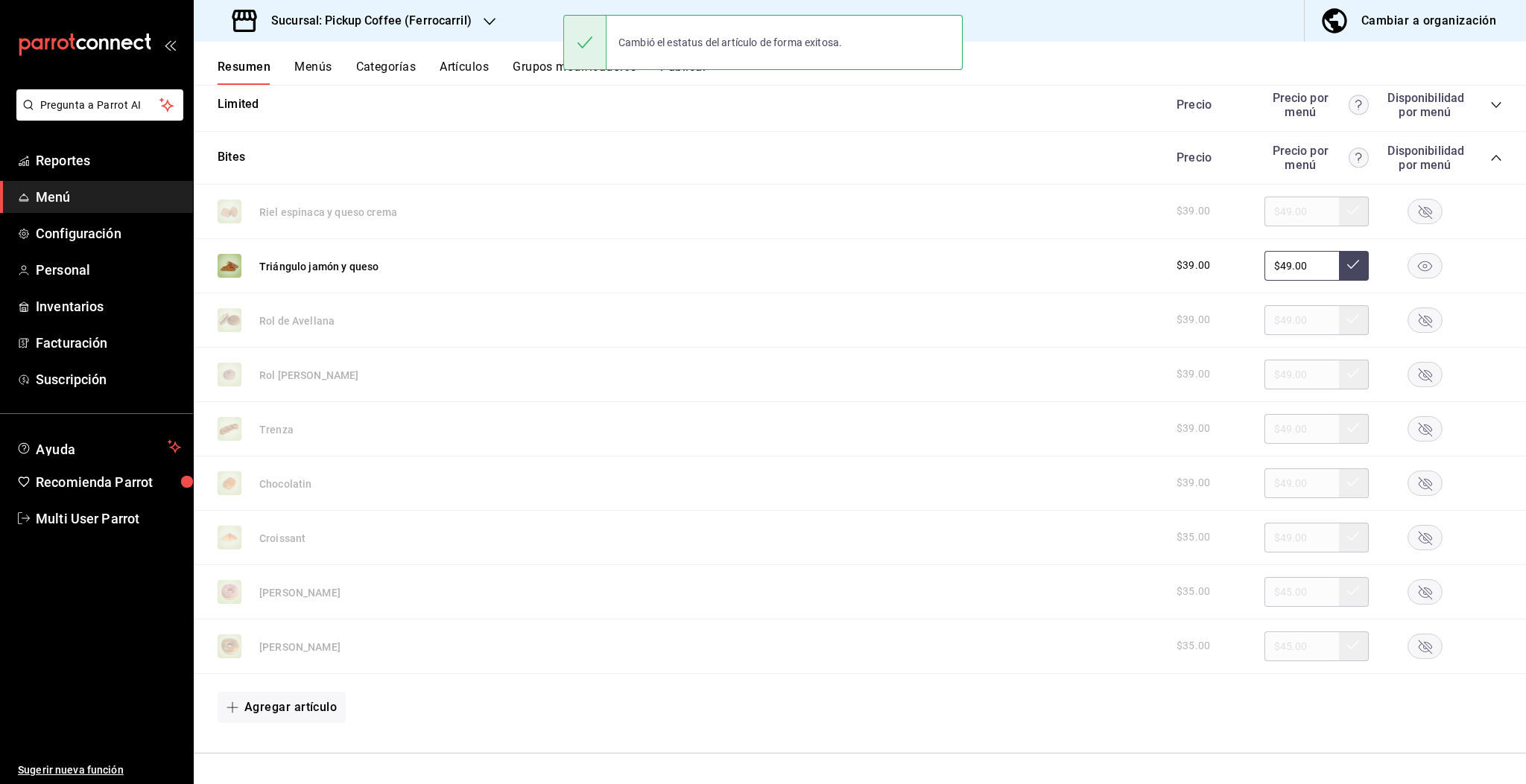
click at [1411, 214] on rect "button" at bounding box center [1425, 211] width 35 height 24
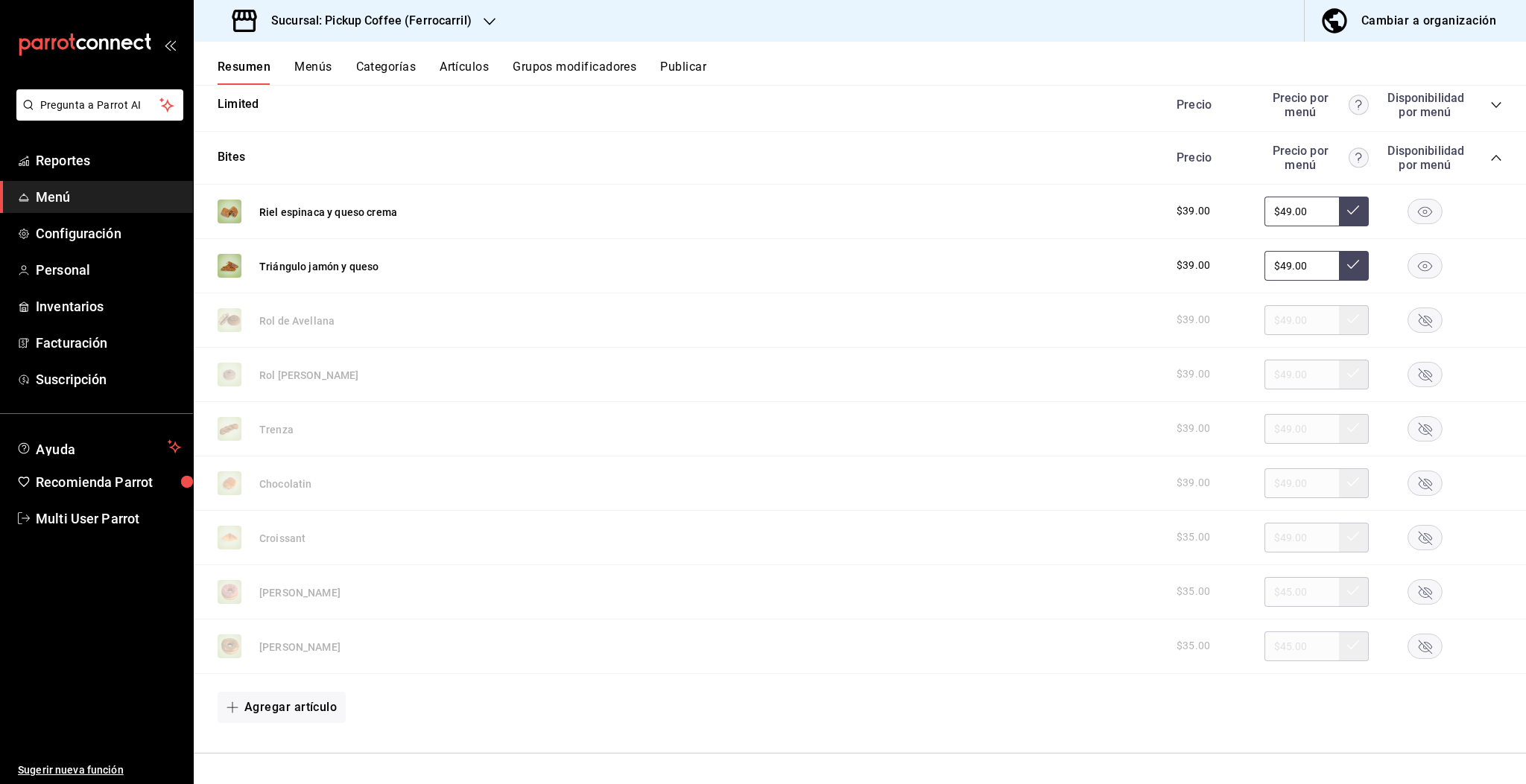
click at [1408, 533] on rect "button" at bounding box center [1425, 537] width 35 height 24
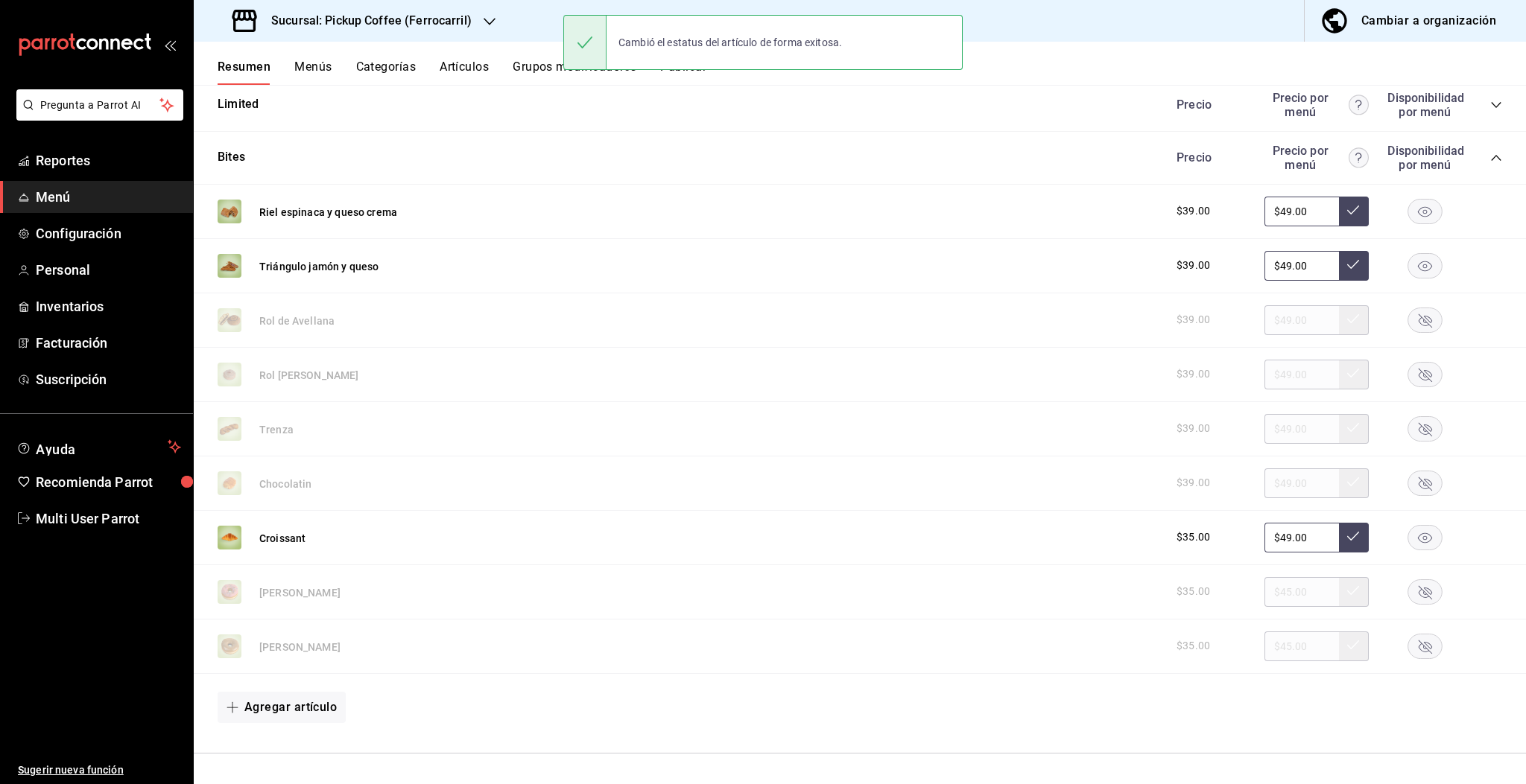
click at [1413, 590] on rect "button" at bounding box center [1425, 591] width 35 height 24
click at [1409, 644] on rect "button" at bounding box center [1425, 645] width 35 height 24
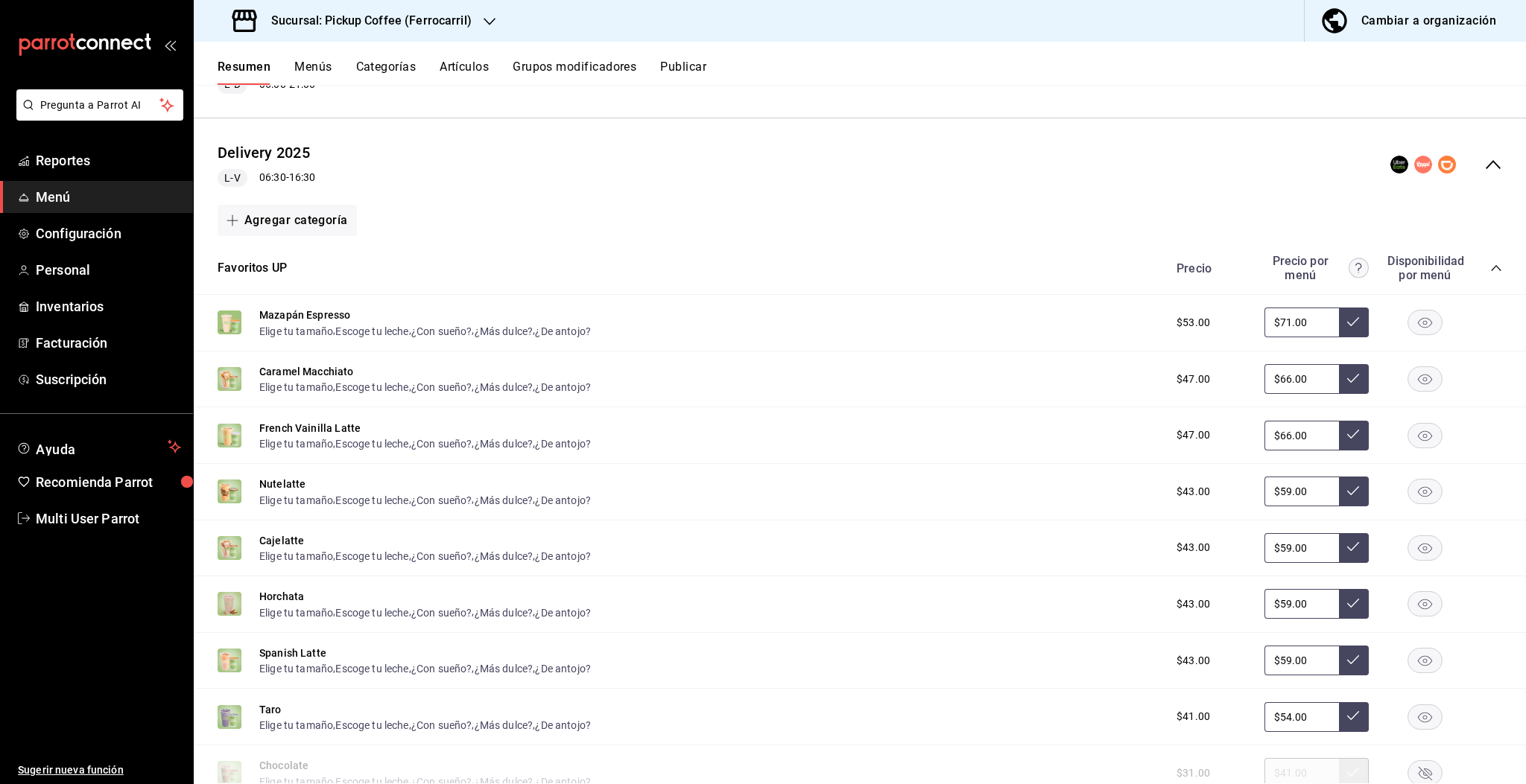
scroll to position [0, 0]
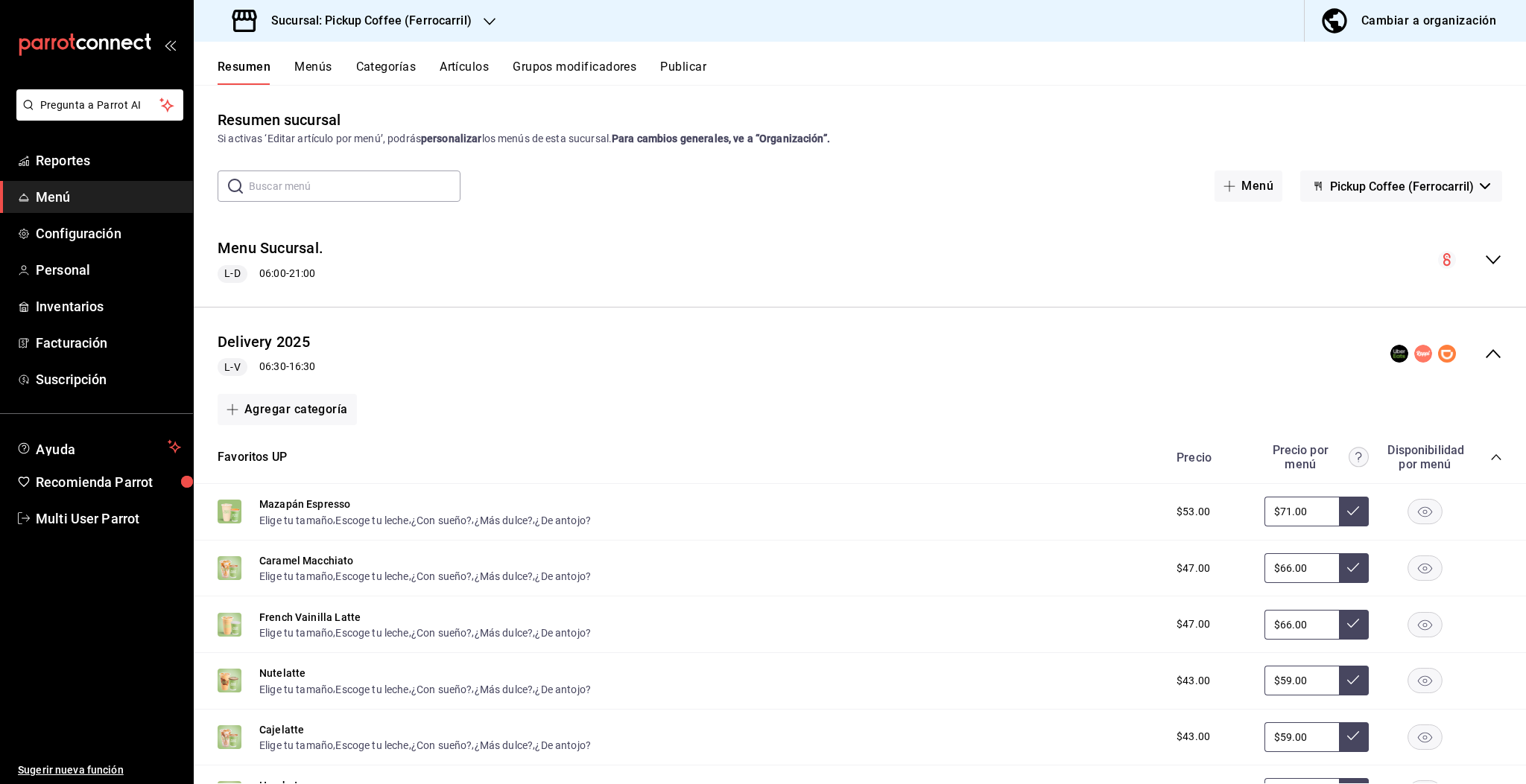
click at [676, 58] on div "Resumen Menús Categorías Artículos Grupos modificadores Publicar" at bounding box center [860, 63] width 1332 height 43
click at [676, 69] on button "Publicar" at bounding box center [683, 72] width 46 height 25
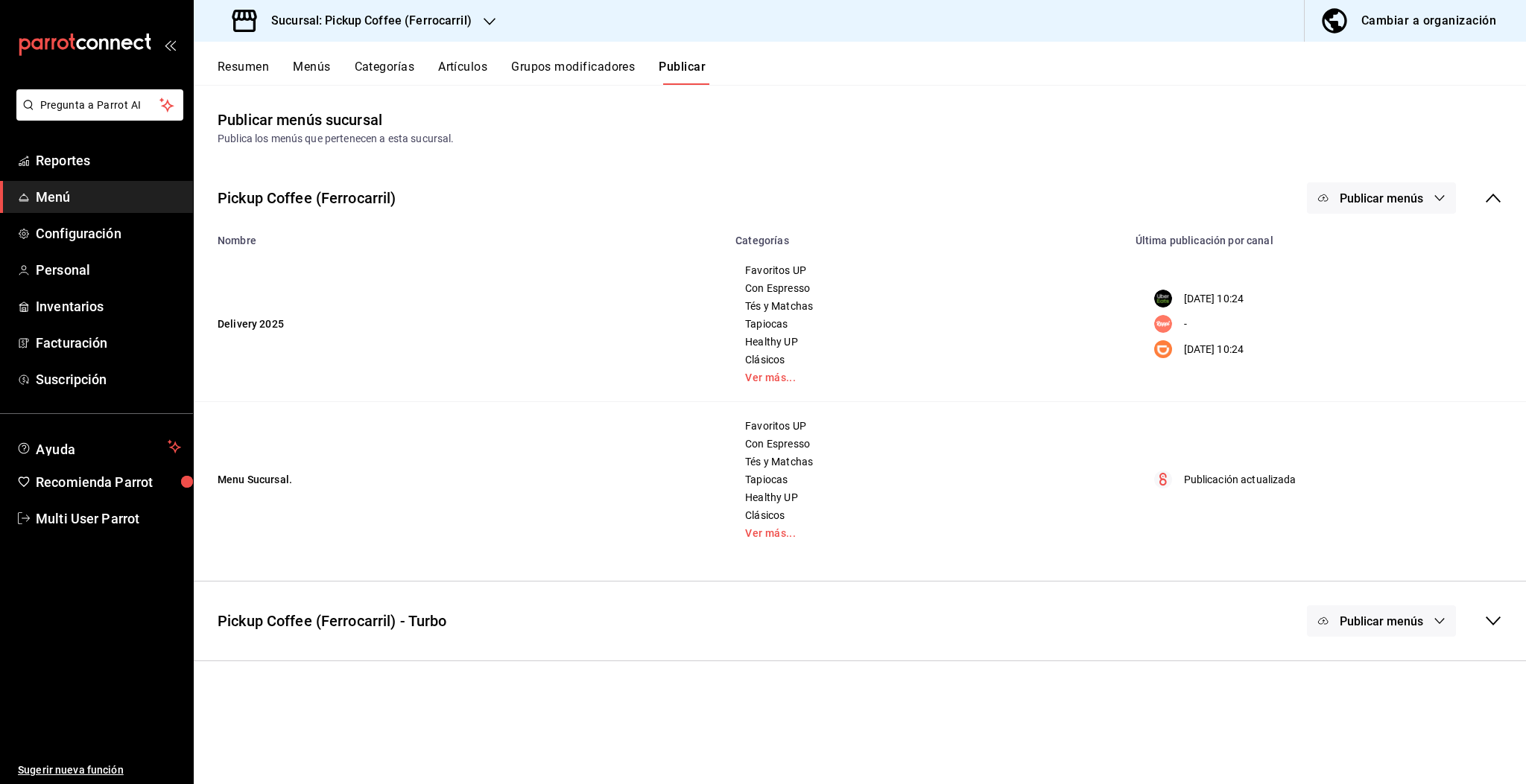
click at [1376, 199] on span "Publicar menús" at bounding box center [1381, 198] width 83 height 14
click at [1381, 245] on span "Uber Eats" at bounding box center [1402, 247] width 72 height 16
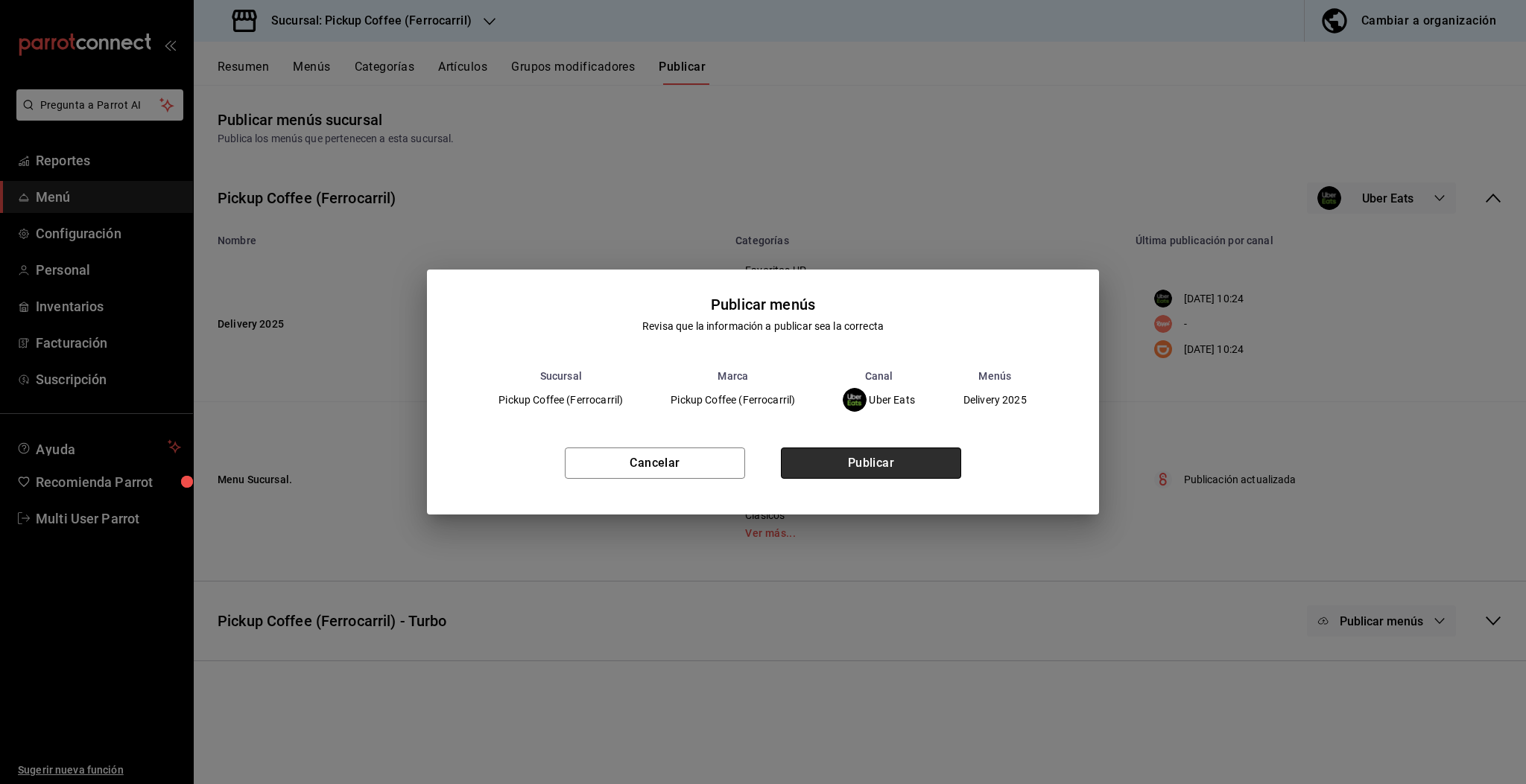
click at [902, 460] on button "Publicar" at bounding box center [871, 464] width 180 height 31
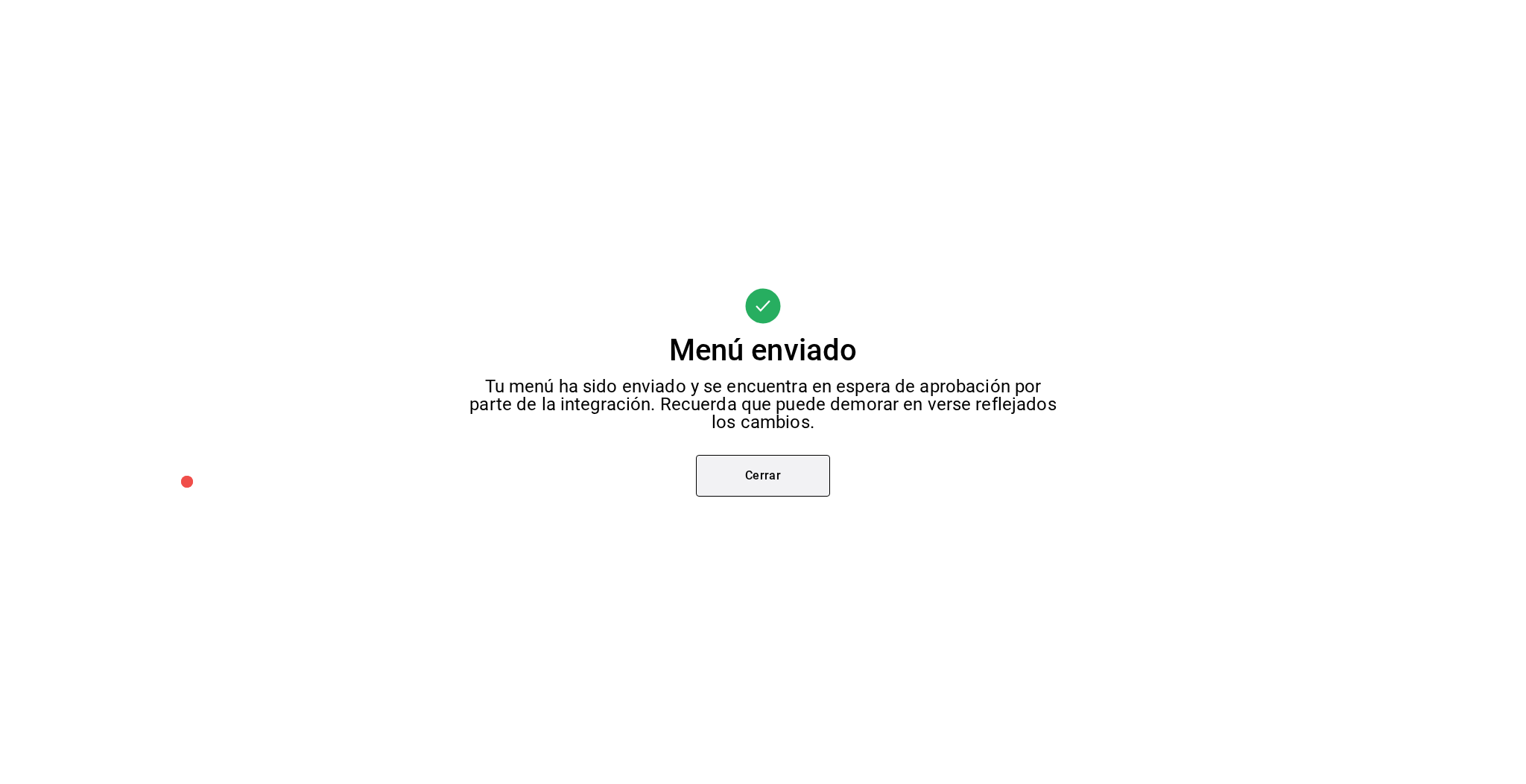
click at [820, 475] on button "Cerrar" at bounding box center [763, 475] width 134 height 42
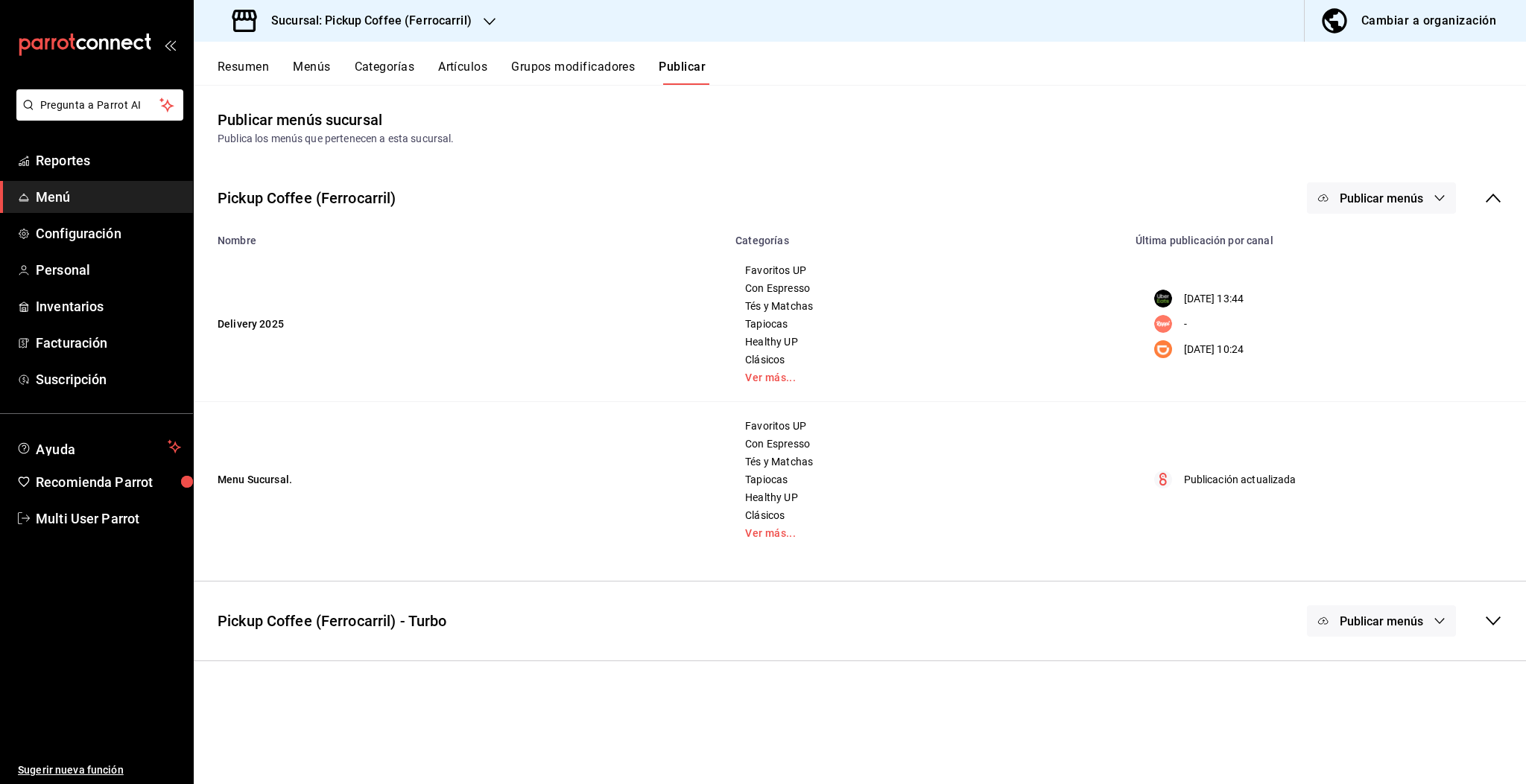
click at [1369, 194] on span "Publicar menús" at bounding box center [1381, 198] width 83 height 14
click at [1380, 320] on li "DiDi Food" at bounding box center [1382, 330] width 137 height 42
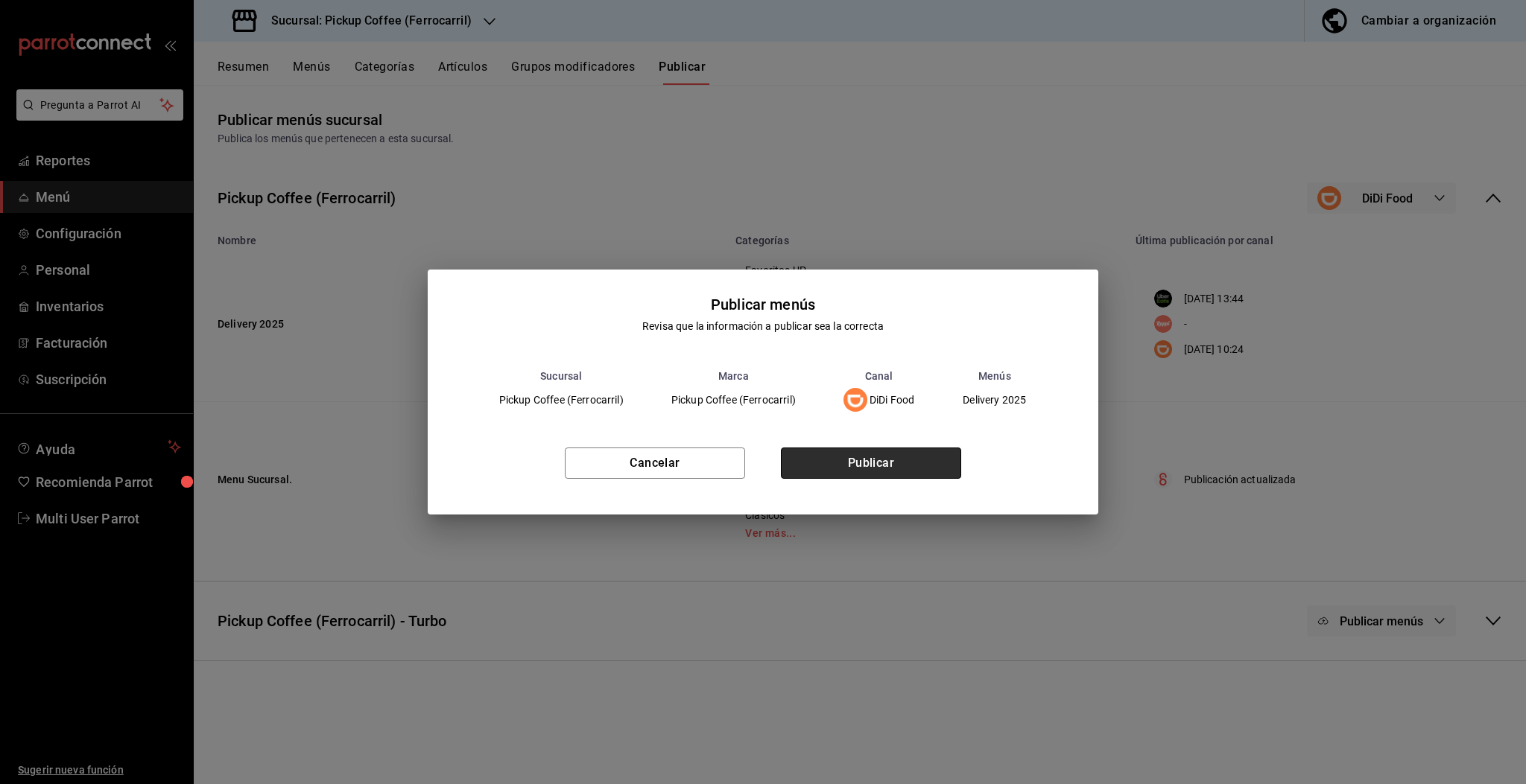
click at [905, 453] on button "Publicar" at bounding box center [871, 464] width 180 height 31
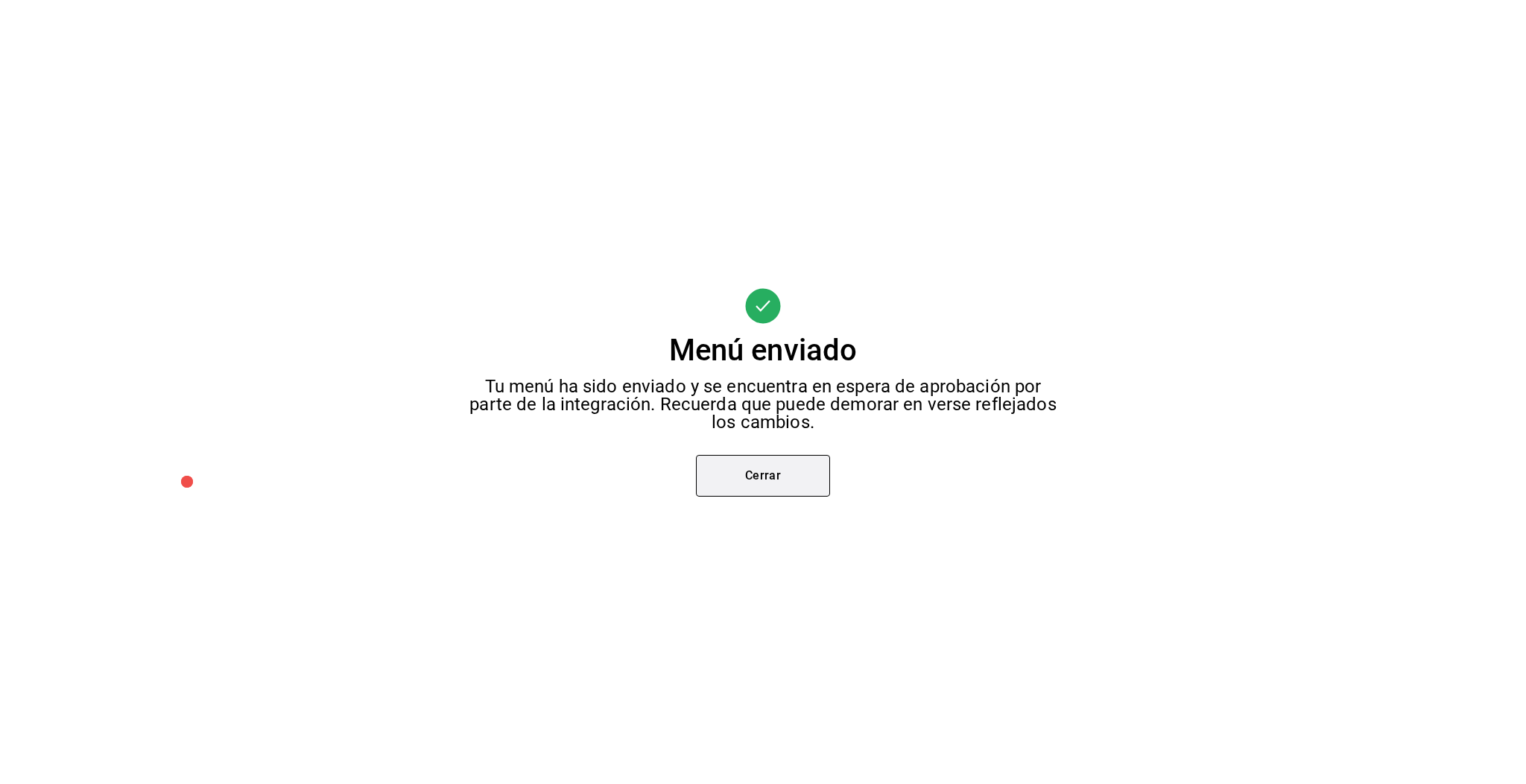
click at [781, 481] on button "Cerrar" at bounding box center [763, 475] width 134 height 42
